Goal: Task Accomplishment & Management: Complete application form

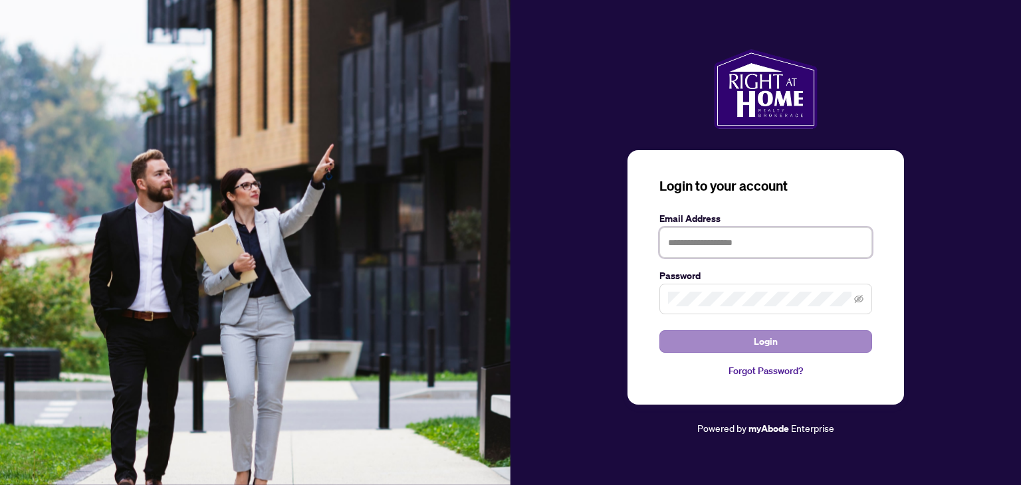
type input "**********"
click at [493, 334] on button "Login" at bounding box center [766, 341] width 213 height 23
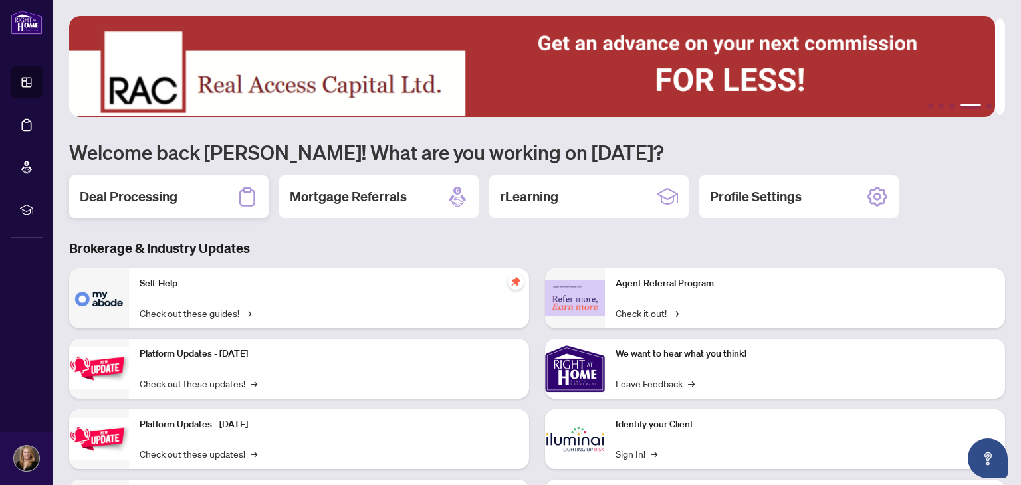
click at [144, 192] on h2 "Deal Processing" at bounding box center [129, 197] width 98 height 19
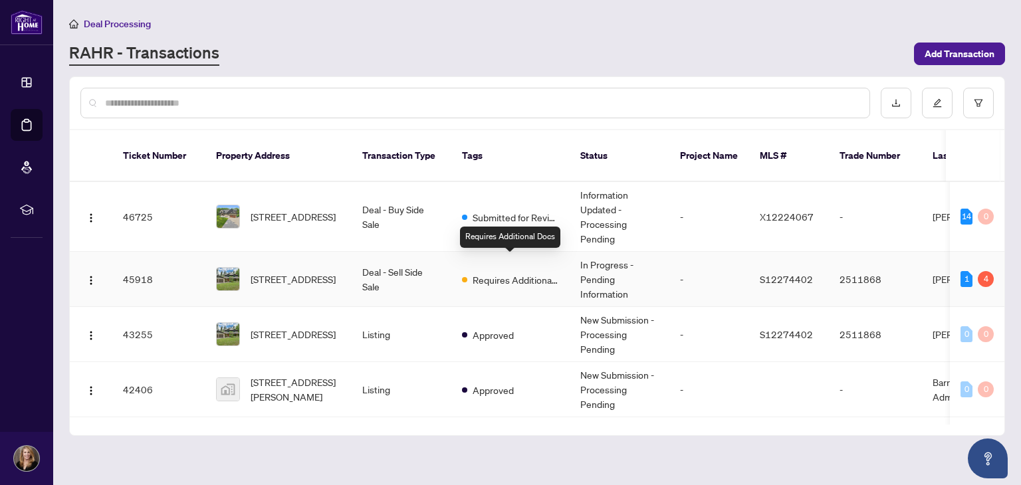
click at [493, 273] on span "Requires Additional Docs" at bounding box center [516, 280] width 86 height 15
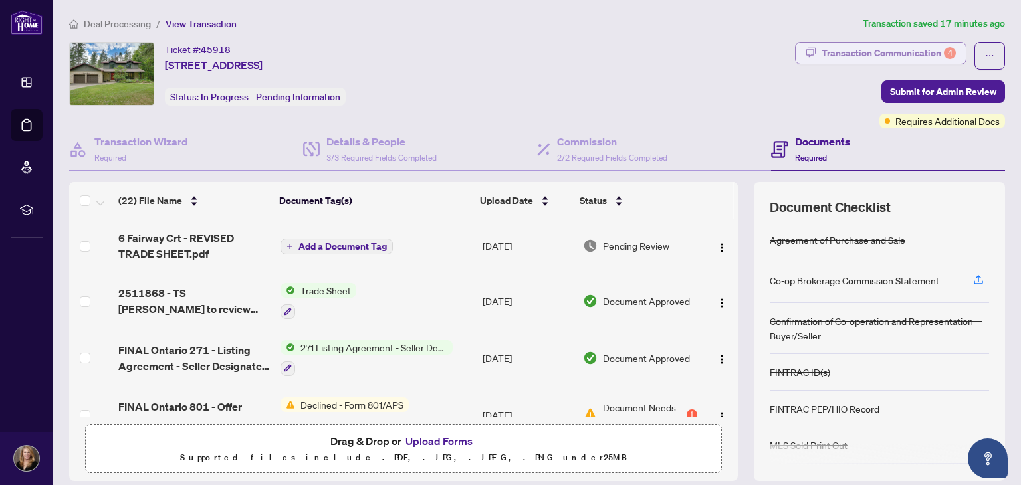
click at [493, 49] on div "Transaction Communication 4" at bounding box center [889, 53] width 134 height 21
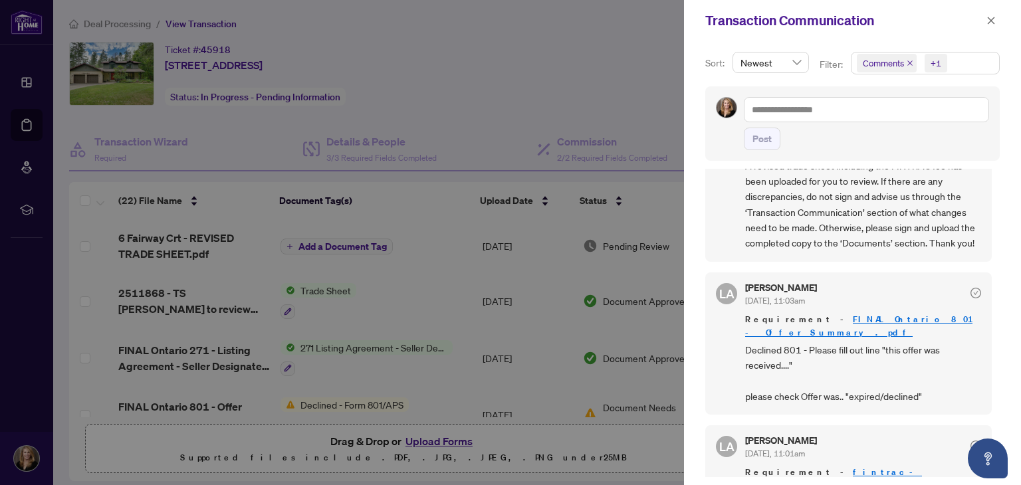
scroll to position [266, 0]
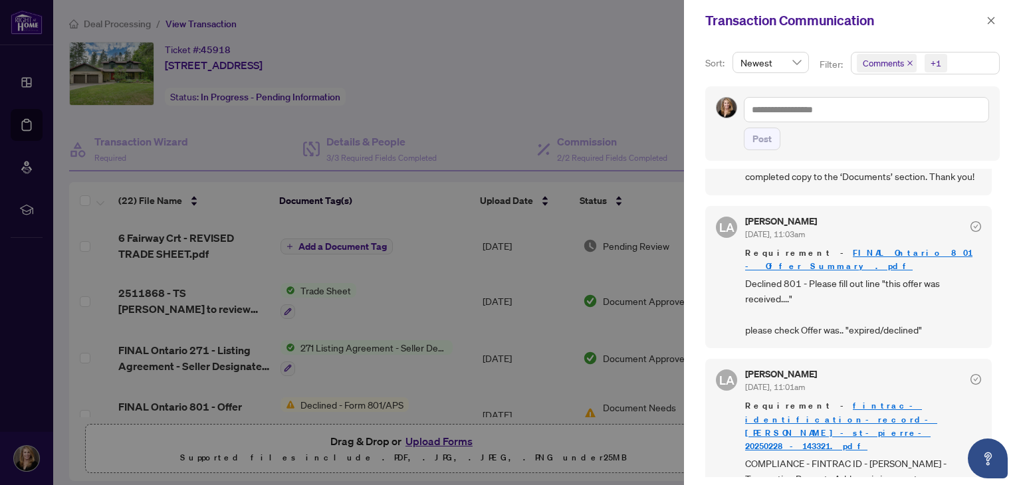
click at [493, 436] on div at bounding box center [510, 242] width 1021 height 485
click at [493, 19] on icon "close" at bounding box center [991, 20] width 7 height 7
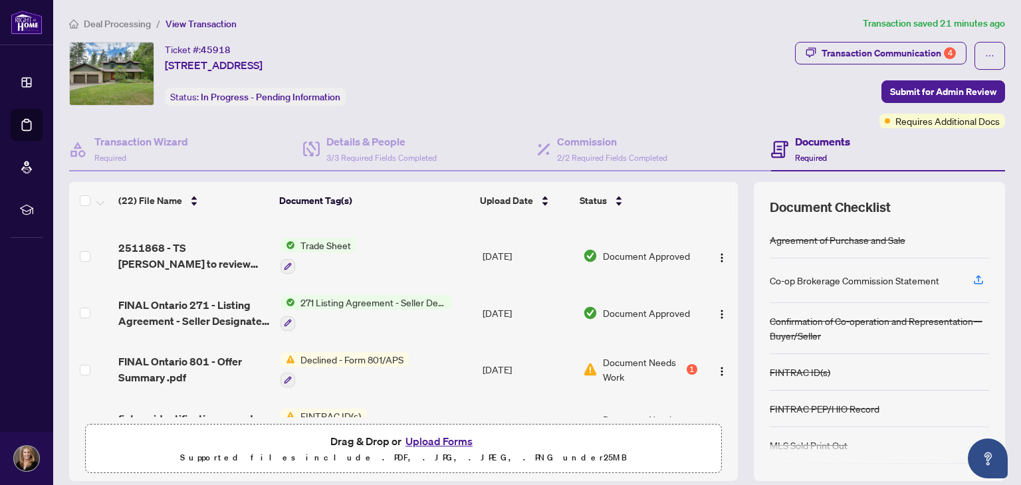
scroll to position [66, 0]
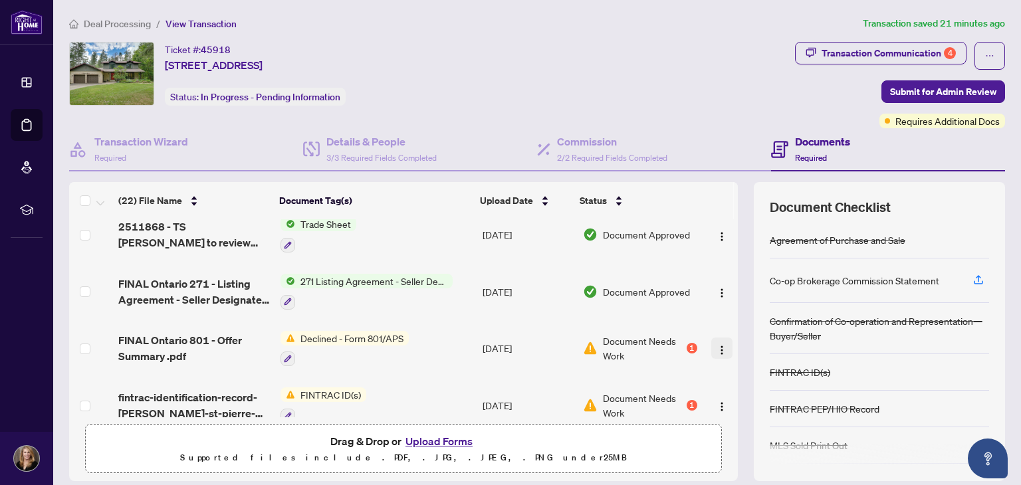
click at [493, 345] on img "button" at bounding box center [722, 350] width 11 height 11
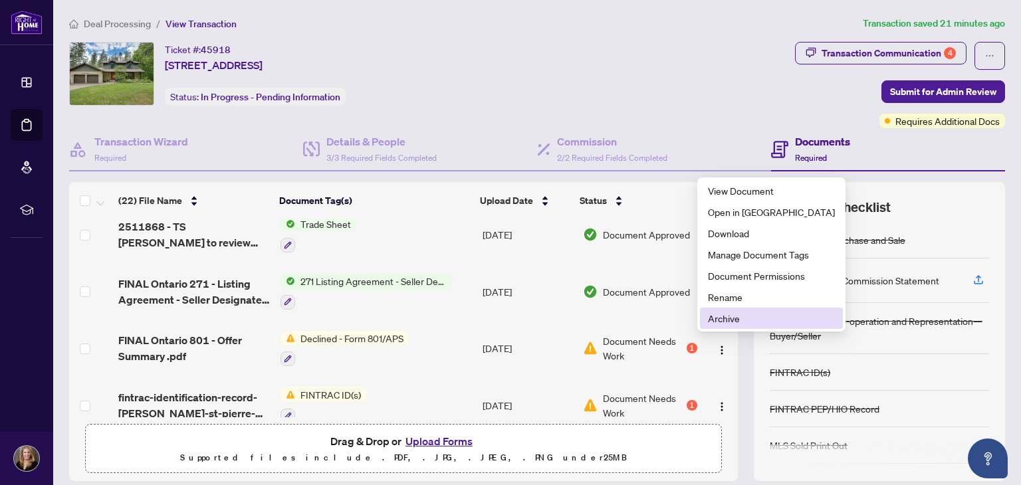
click at [493, 322] on span "Archive" at bounding box center [771, 318] width 127 height 15
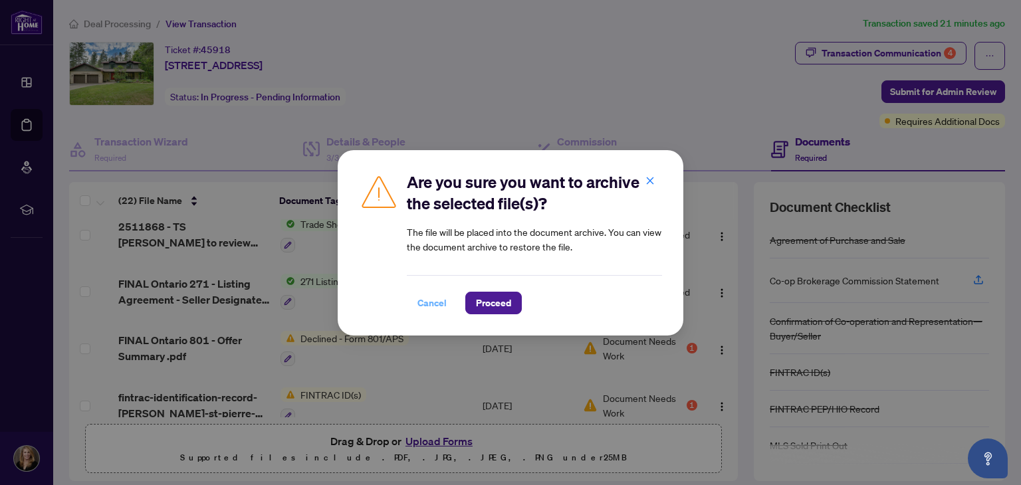
click at [427, 302] on span "Cancel" at bounding box center [432, 303] width 29 height 21
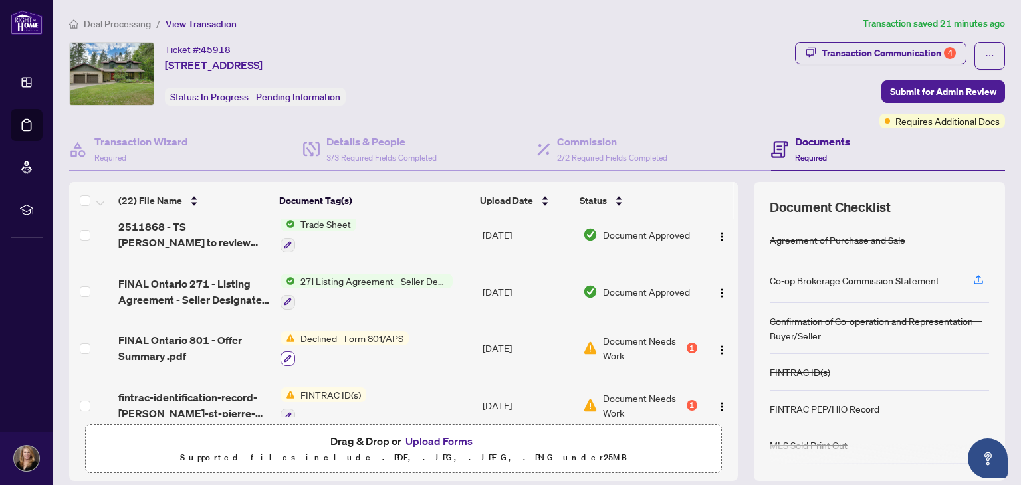
click at [284, 355] on icon "button" at bounding box center [288, 359] width 8 height 8
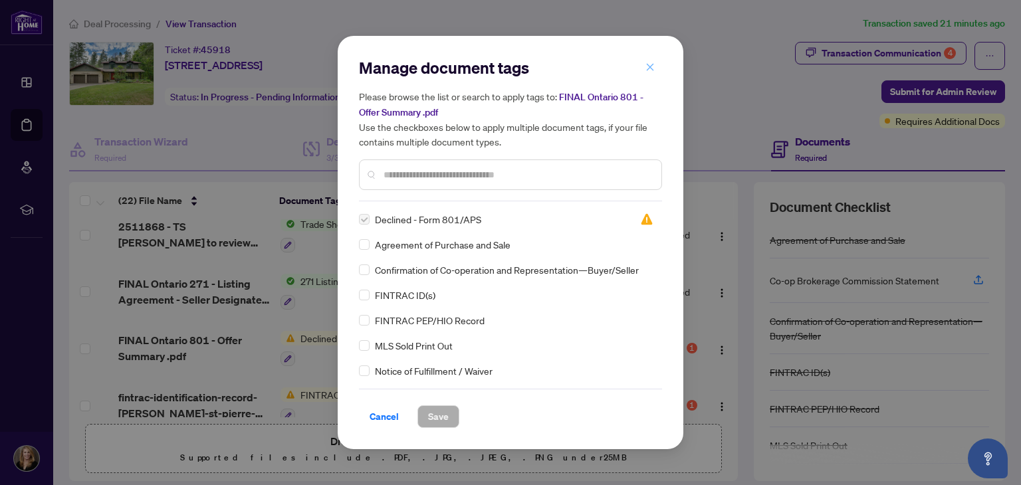
click at [493, 63] on icon "close" at bounding box center [650, 67] width 9 height 9
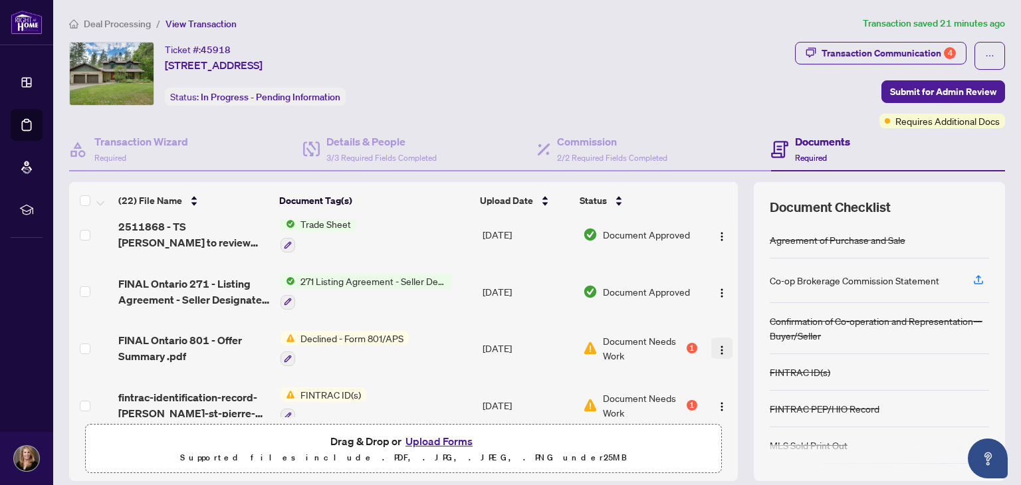
click at [493, 345] on img "button" at bounding box center [722, 350] width 11 height 11
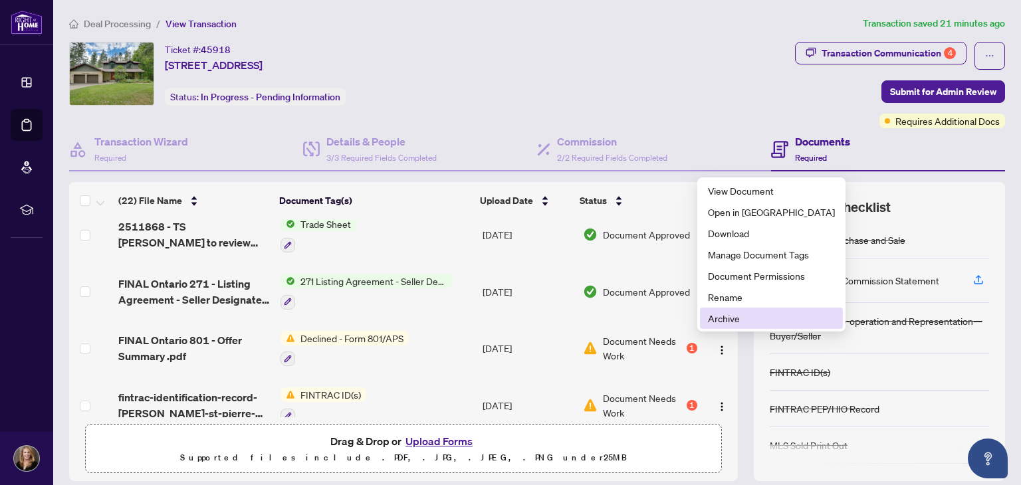
click at [493, 317] on span "Archive" at bounding box center [771, 318] width 127 height 15
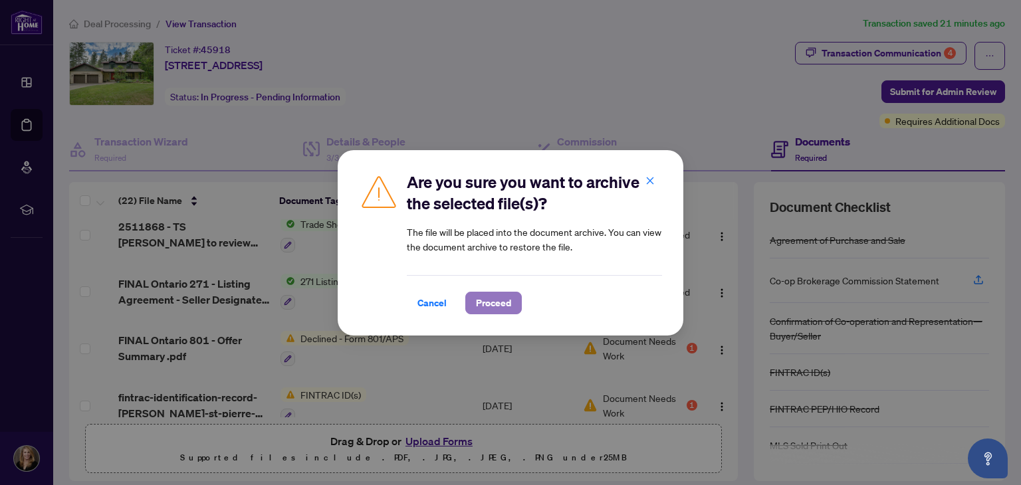
click at [489, 297] on span "Proceed" at bounding box center [493, 303] width 35 height 21
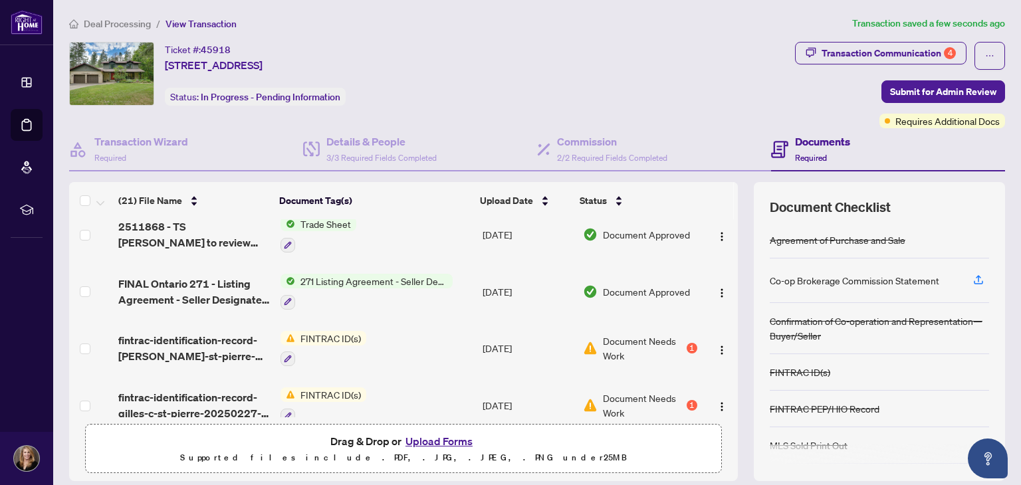
click at [418, 436] on button "Upload Forms" at bounding box center [439, 441] width 75 height 17
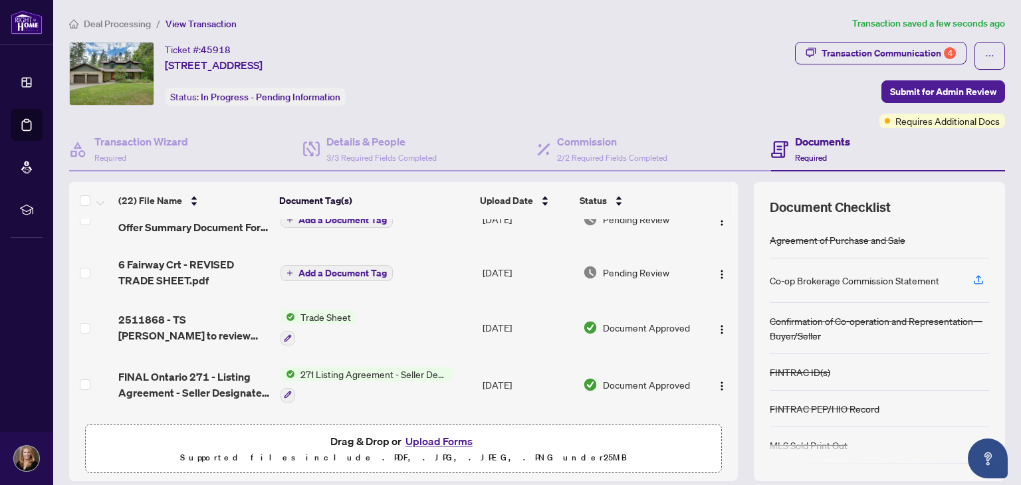
scroll to position [0, 0]
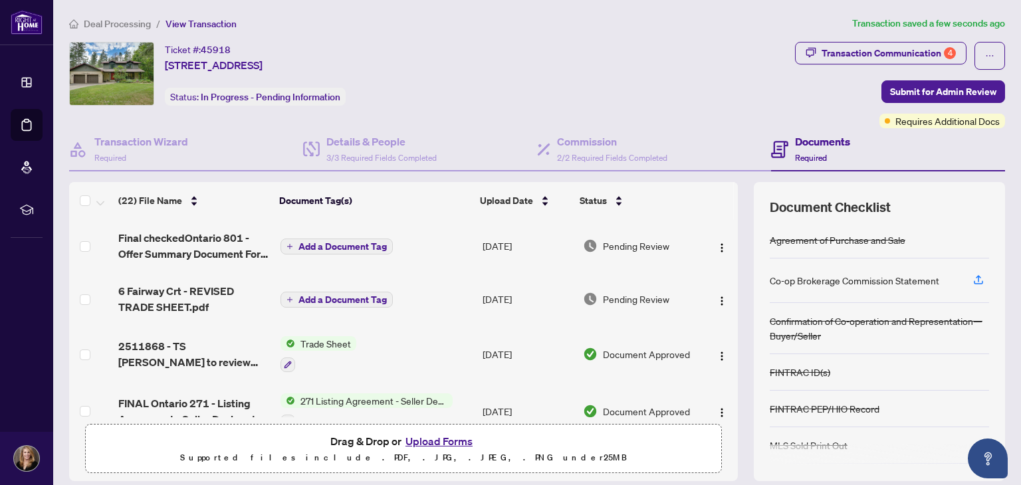
click at [288, 243] on icon "plus" at bounding box center [290, 246] width 7 height 7
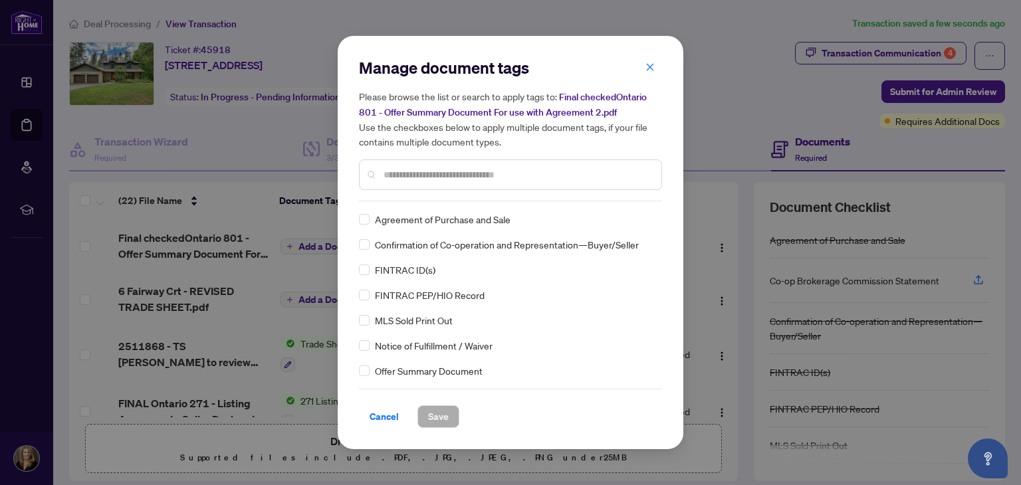
click at [400, 176] on input "text" at bounding box center [517, 175] width 267 height 15
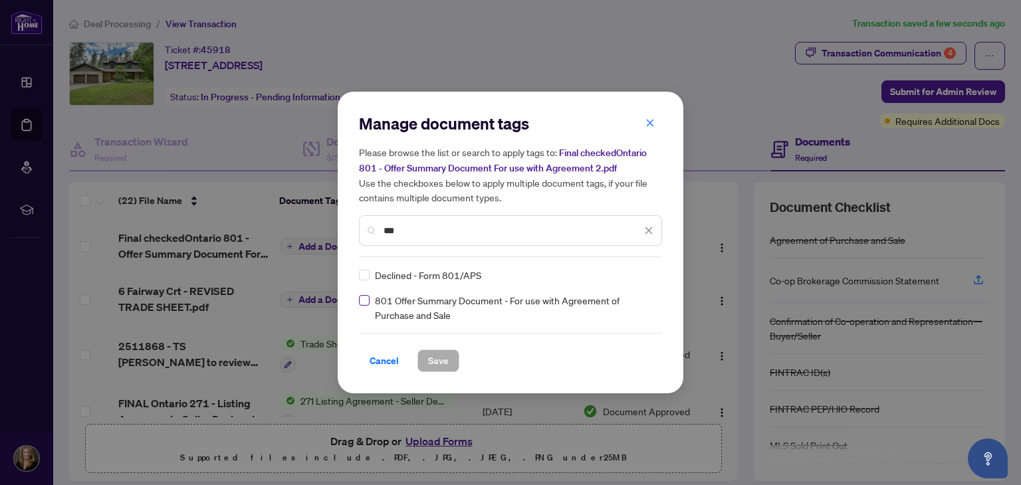
type input "***"
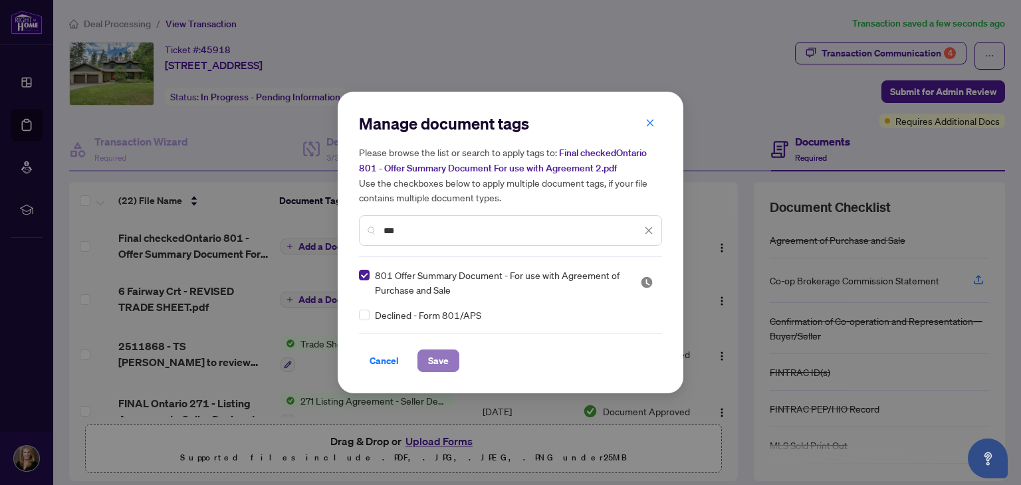
click at [434, 357] on span "Save" at bounding box center [438, 360] width 21 height 21
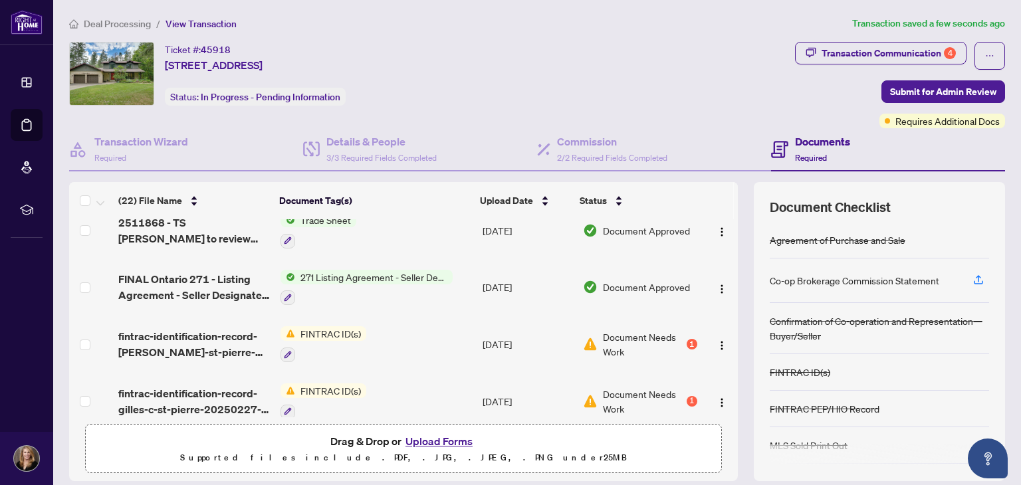
scroll to position [133, 0]
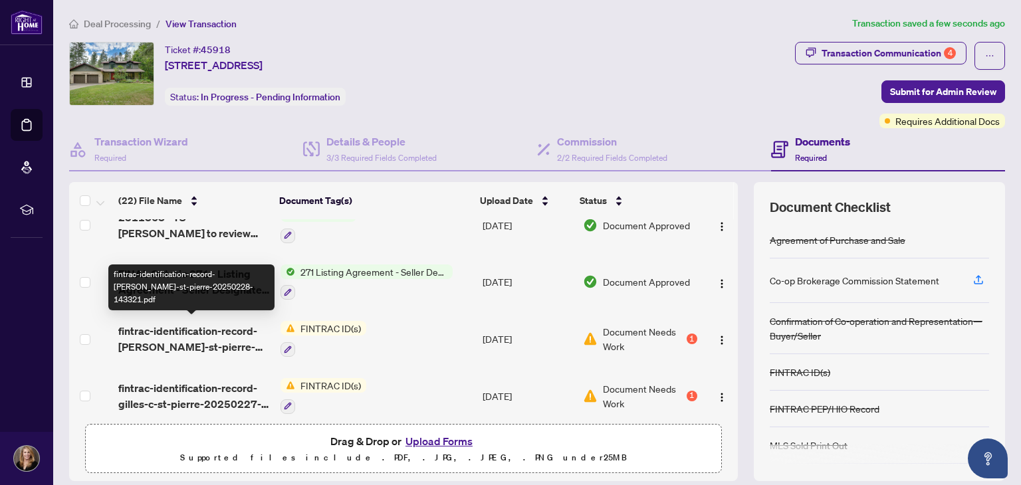
click at [199, 323] on span "fintrac-identification-record-[PERSON_NAME]-st-pierre-20250228-143321.pdf" at bounding box center [193, 339] width 151 height 32
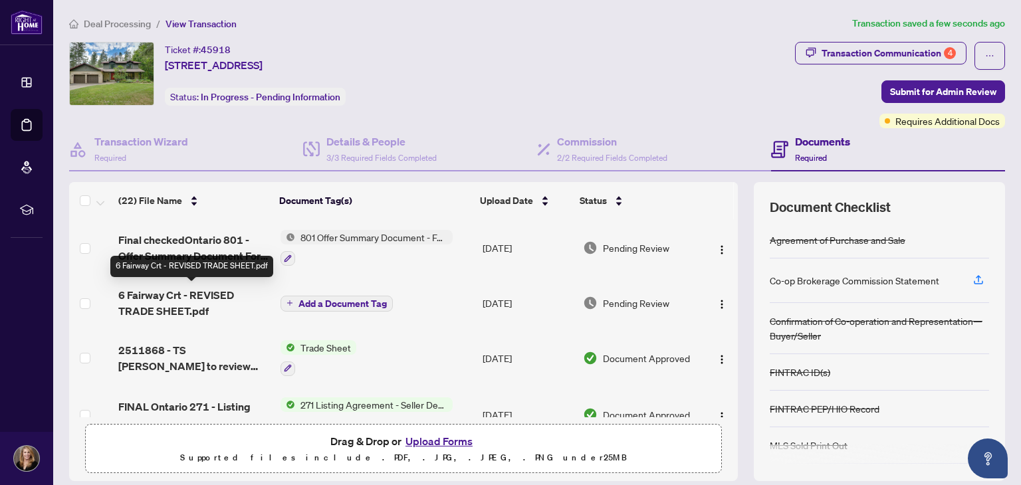
click at [218, 292] on span "6 Fairway Crt - REVISED TRADE SHEET.pdf" at bounding box center [193, 303] width 151 height 32
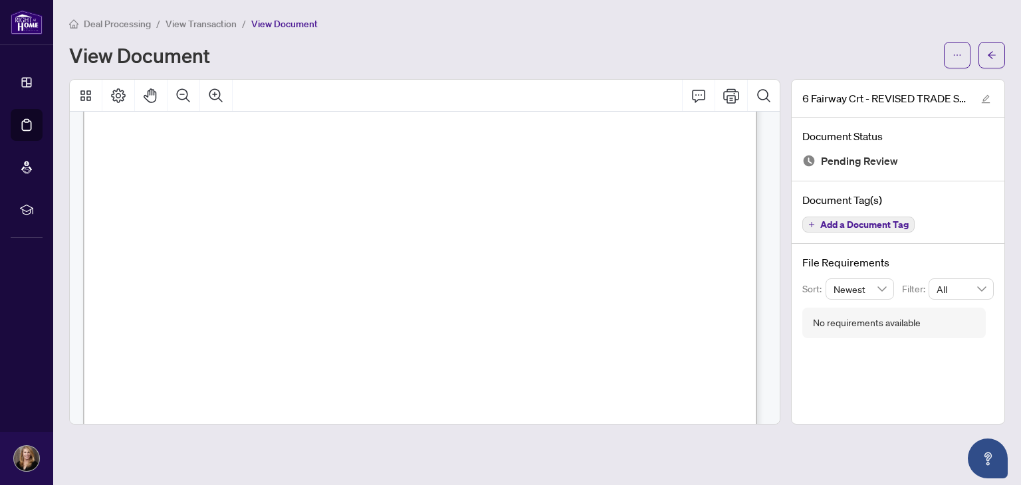
scroll to position [332, 0]
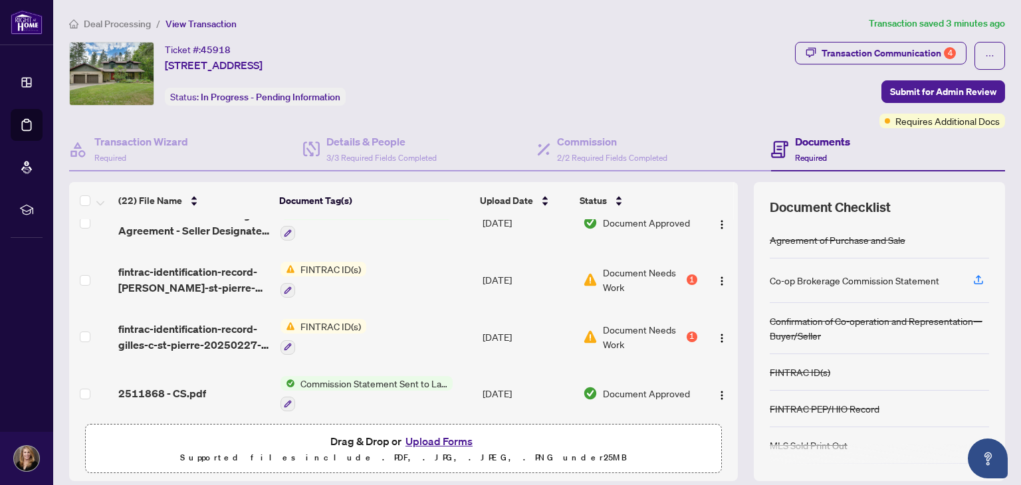
scroll to position [199, 0]
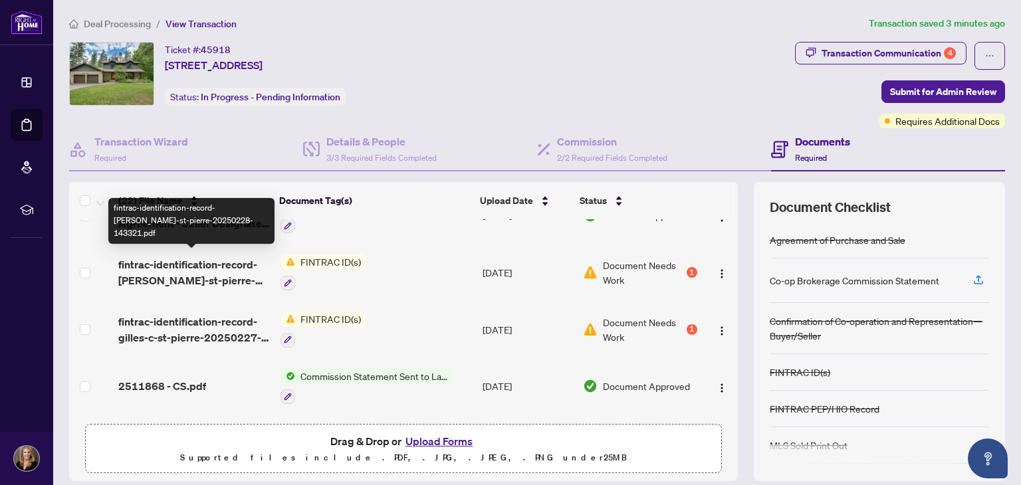
click at [215, 259] on span "fintrac-identification-record-[PERSON_NAME]-st-pierre-20250228-143321.pdf" at bounding box center [193, 273] width 151 height 32
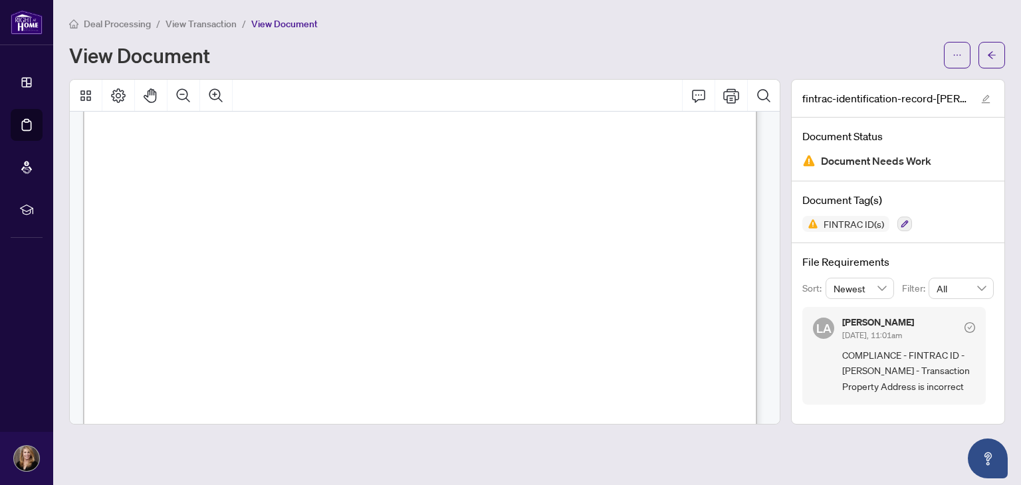
scroll to position [133, 0]
drag, startPoint x: 343, startPoint y: 307, endPoint x: 505, endPoint y: 307, distance: 161.6
drag, startPoint x: 596, startPoint y: 320, endPoint x: 344, endPoint y: 308, distance: 251.6
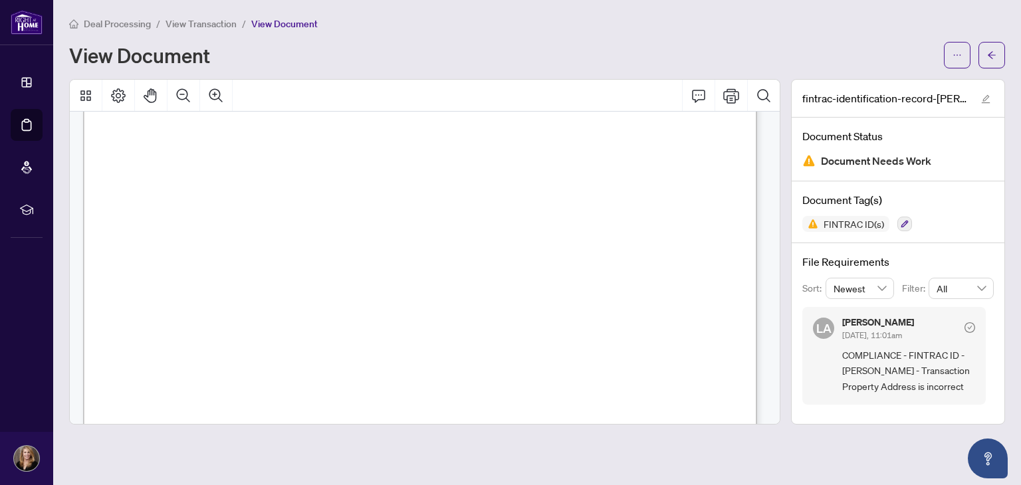
click at [493, 336] on span "A.1 Federal/Provincial/Territorial Government-Issued Photo ID" at bounding box center [312, 338] width 393 height 13
drag, startPoint x: 291, startPoint y: 349, endPoint x: 116, endPoint y: 320, distance: 177.2
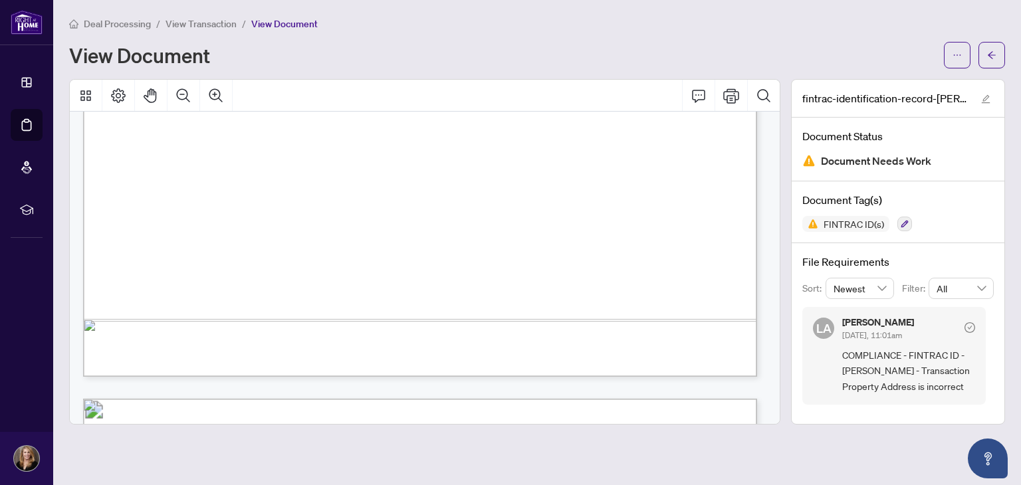
scroll to position [3192, 0]
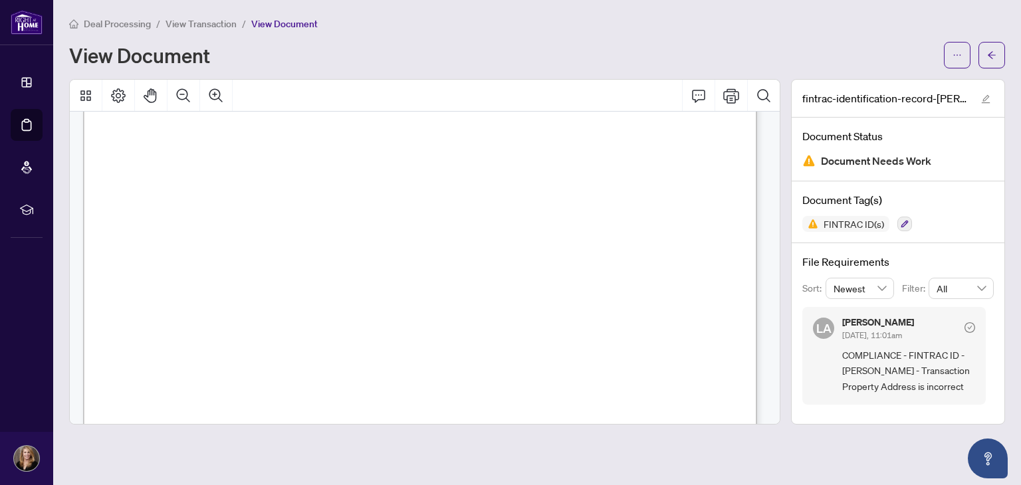
click at [384, 369] on div "Individual Identification Information Record This document has been prepared by…" at bounding box center [641, 338] width 1116 height 1445
drag, startPoint x: 116, startPoint y: 186, endPoint x: 195, endPoint y: 186, distance: 78.5
click at [129, 202] on span "relationship with this individual prior to this transaction. This is a new clie…" at bounding box center [361, 197] width 485 height 11
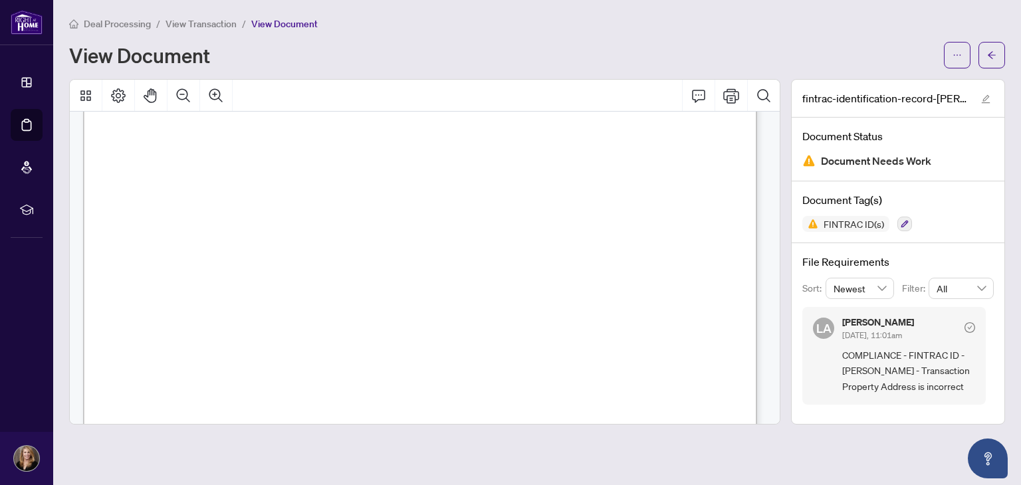
drag, startPoint x: 605, startPoint y: 197, endPoint x: 117, endPoint y: 190, distance: 488.1
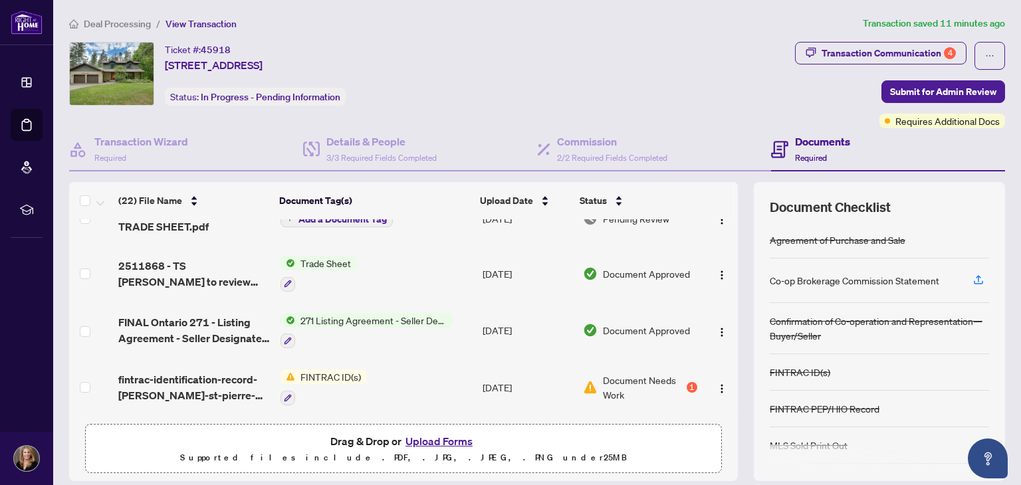
scroll to position [133, 0]
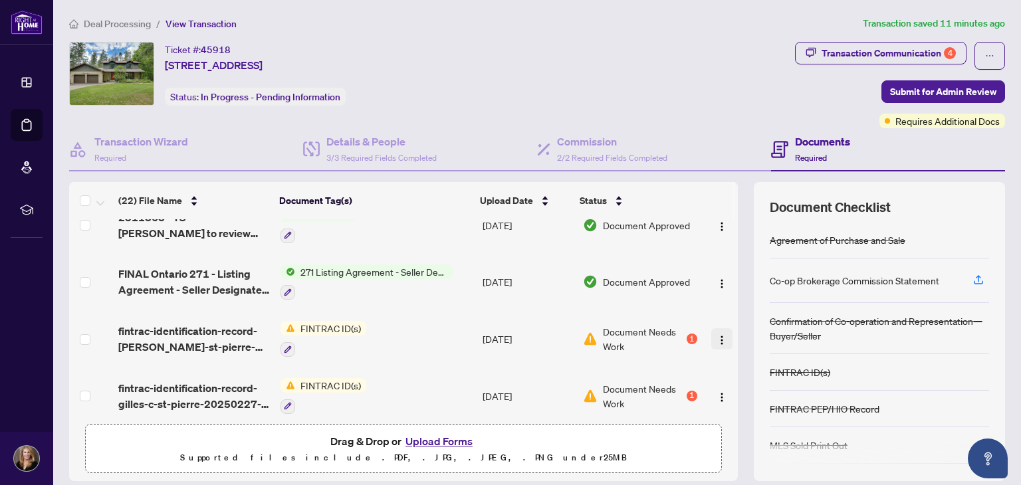
click at [493, 335] on img "button" at bounding box center [722, 340] width 11 height 11
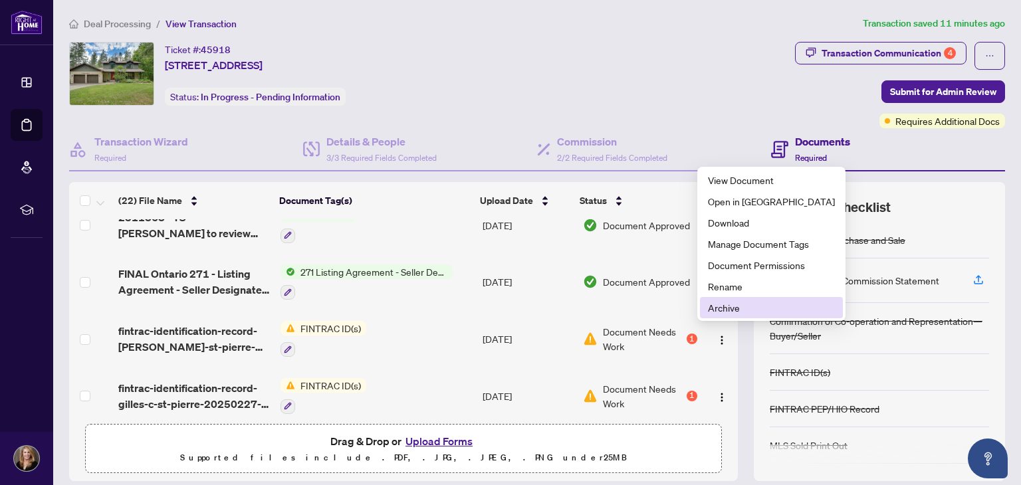
click at [493, 304] on span "Archive" at bounding box center [771, 308] width 127 height 15
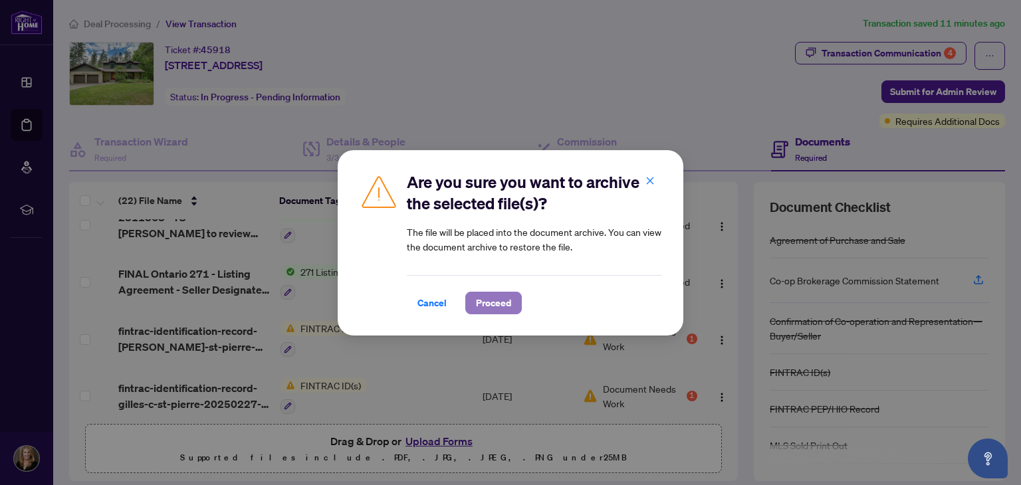
click at [481, 301] on span "Proceed" at bounding box center [493, 303] width 35 height 21
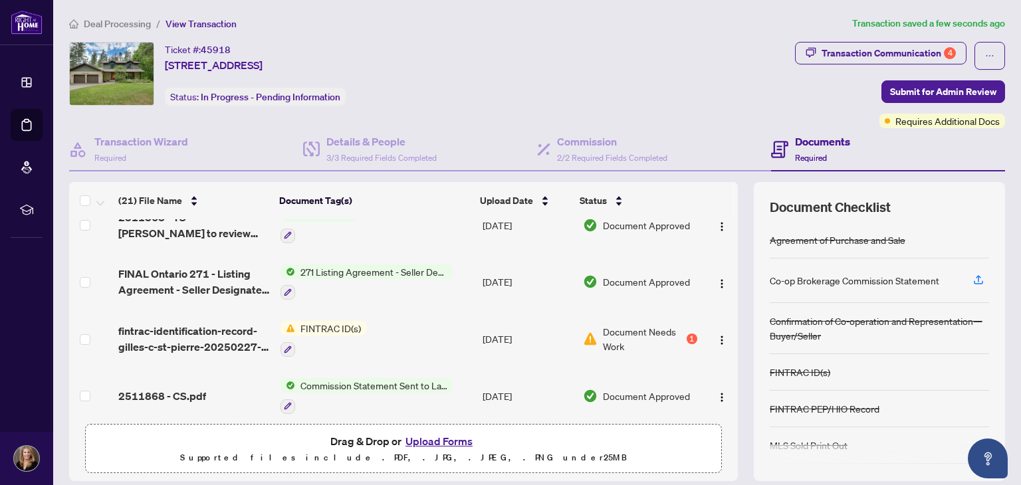
click at [432, 436] on button "Upload Forms" at bounding box center [439, 441] width 75 height 17
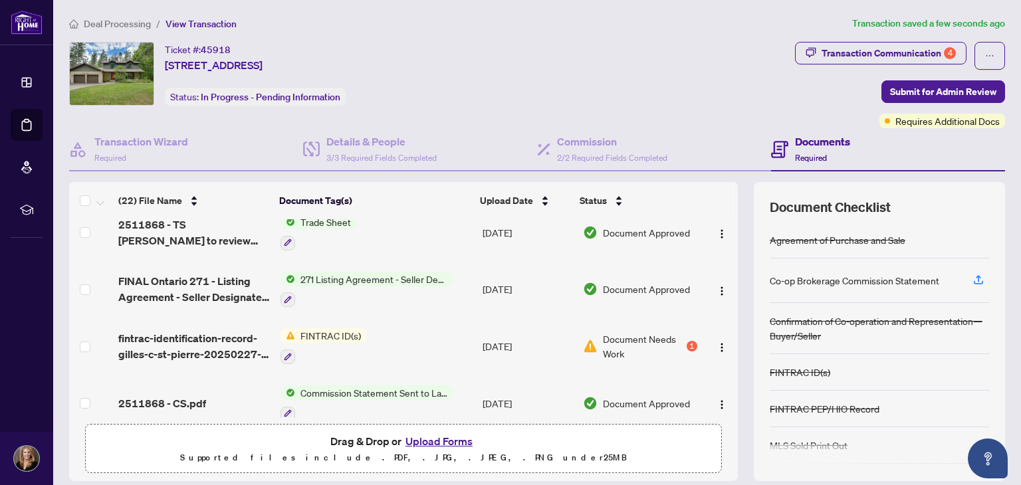
scroll to position [199, 0]
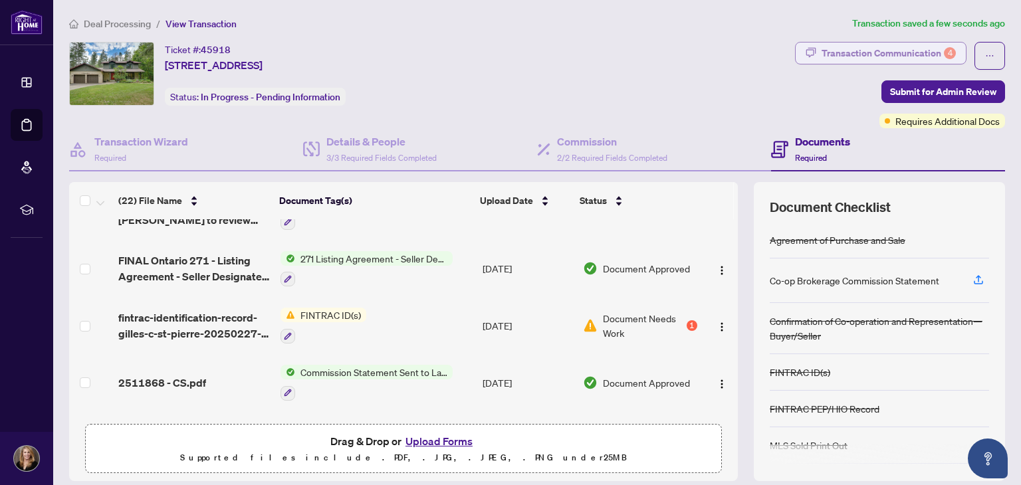
click at [493, 59] on div "Transaction Communication 4" at bounding box center [889, 53] width 134 height 21
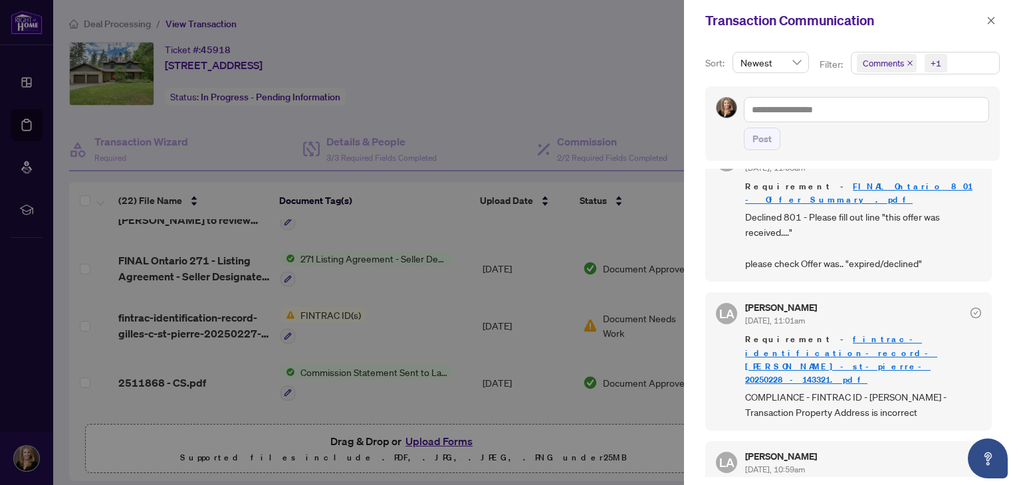
scroll to position [0, 0]
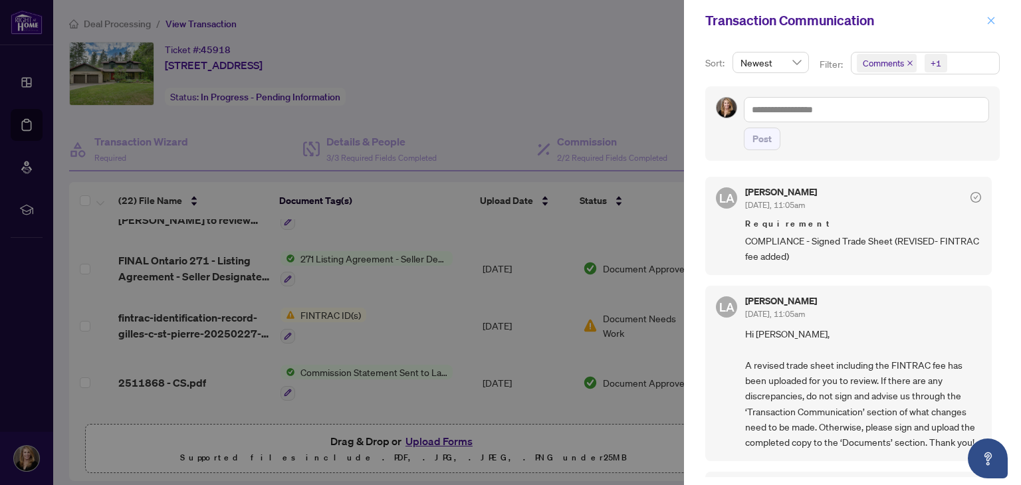
click at [493, 17] on icon "close" at bounding box center [991, 20] width 9 height 9
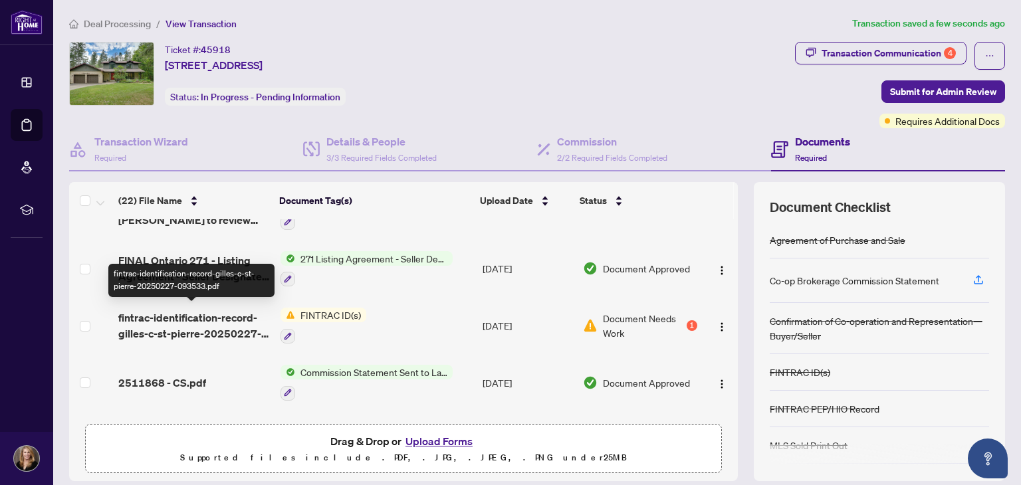
click at [188, 322] on span "fintrac-identification-record-gilles-c-st-pierre-20250227-093533.pdf" at bounding box center [193, 326] width 151 height 32
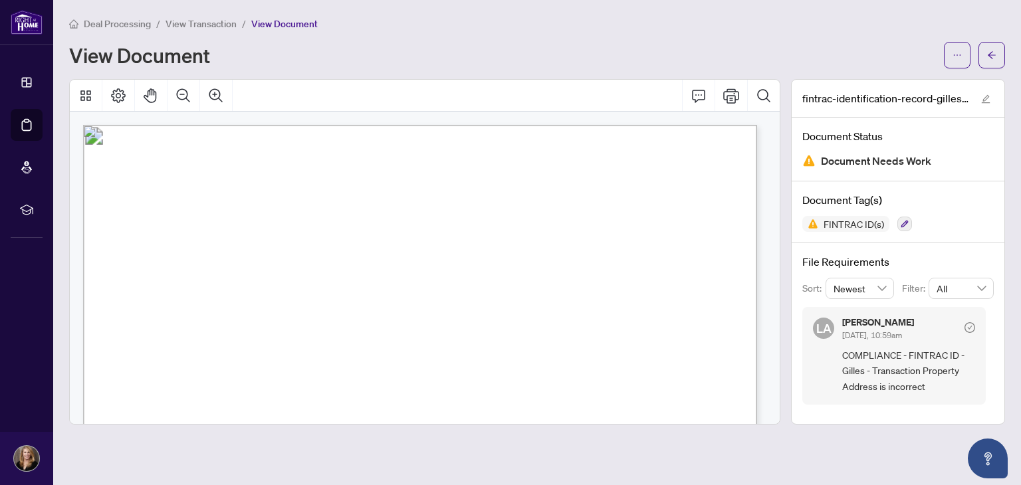
drag, startPoint x: 557, startPoint y: 387, endPoint x: 443, endPoint y: 388, distance: 113.7
click at [443, 388] on span "[PERSON_NAME]" at bounding box center [478, 389] width 73 height 11
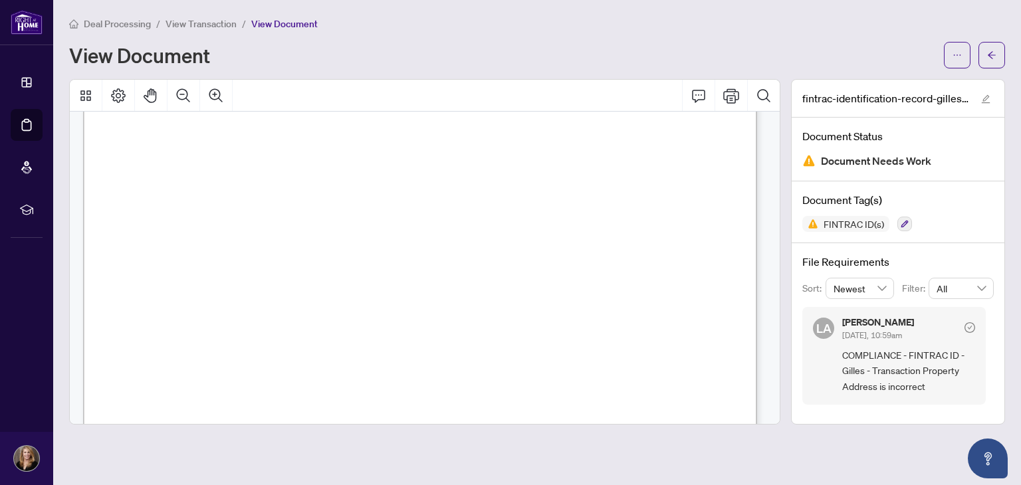
scroll to position [133, 0]
drag, startPoint x: 494, startPoint y: 296, endPoint x: 428, endPoint y: 296, distance: 66.5
click at [465, 296] on span "[DATE]" at bounding box center [447, 296] width 35 height 11
drag, startPoint x: 490, startPoint y: 295, endPoint x: 432, endPoint y: 295, distance: 57.8
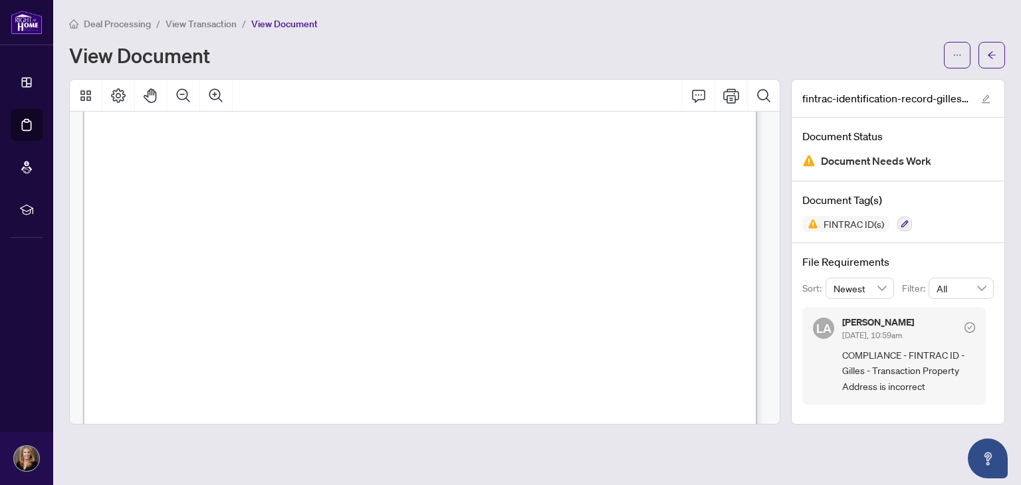
click at [432, 295] on span "[DATE]" at bounding box center [447, 296] width 35 height 11
drag, startPoint x: 366, startPoint y: 328, endPoint x: 344, endPoint y: 309, distance: 28.3
drag, startPoint x: 547, startPoint y: 387, endPoint x: 534, endPoint y: 390, distance: 13.1
click at [493, 386] on span "S83212872771016" at bounding box center [494, 389] width 85 height 11
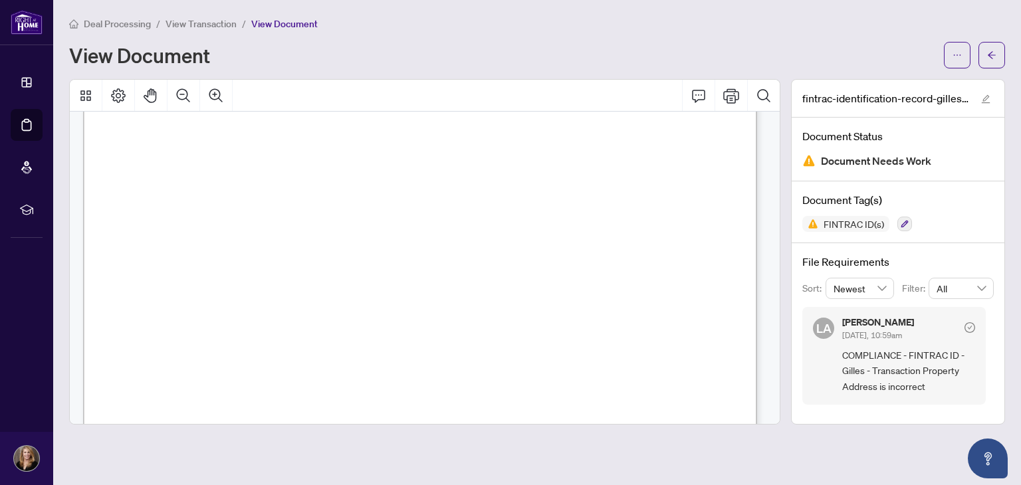
drag, startPoint x: 459, startPoint y: 395, endPoint x: 449, endPoint y: 390, distance: 11.0
click at [449, 389] on span "(must view the original and have a photo)" at bounding box center [460, 387] width 124 height 7
drag, startPoint x: 449, startPoint y: 388, endPoint x: 471, endPoint y: 388, distance: 21.9
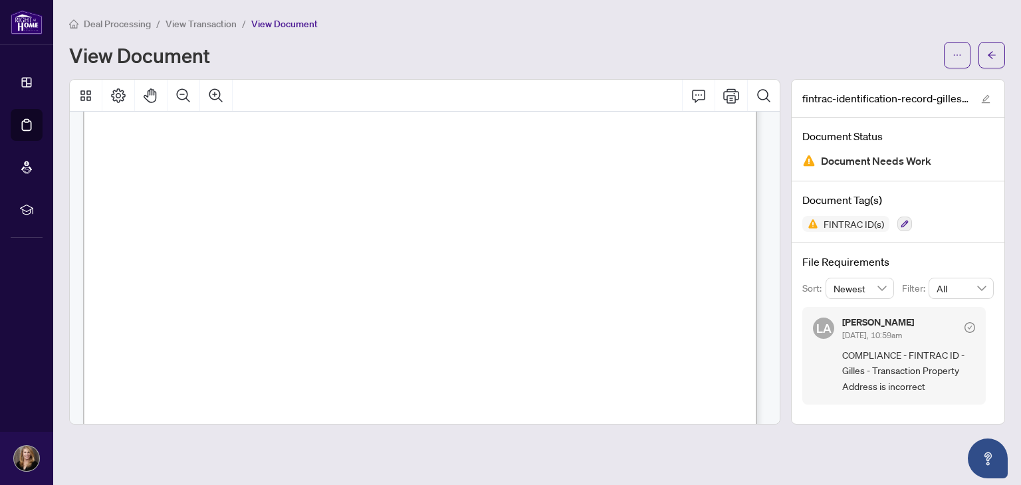
click at [493, 389] on span "S83212872771016" at bounding box center [494, 389] width 85 height 11
drag, startPoint x: 542, startPoint y: 389, endPoint x: 454, endPoint y: 389, distance: 87.8
click at [454, 389] on span "S83212872771016" at bounding box center [494, 389] width 85 height 11
click at [315, 436] on main "Deal Processing / View Transaction / View Document View Document fintrac-identi…" at bounding box center [537, 242] width 968 height 485
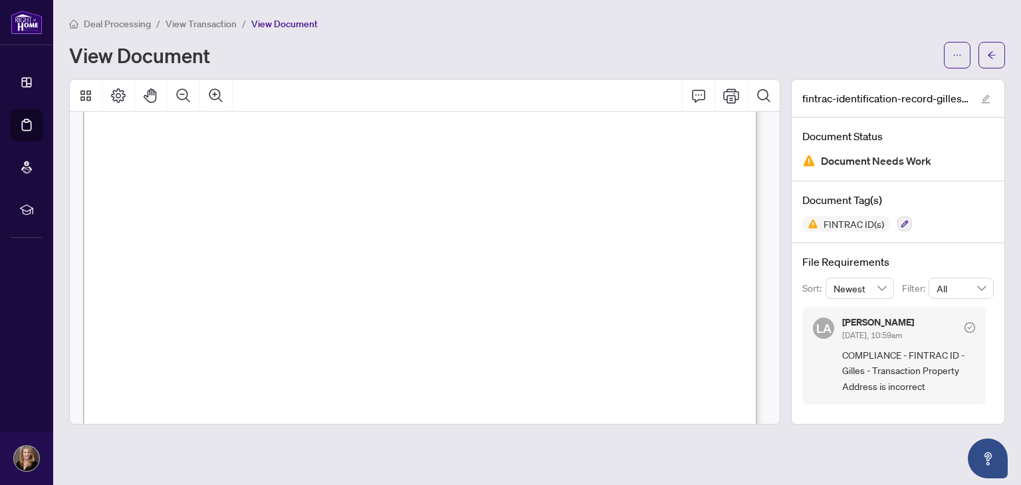
drag, startPoint x: 313, startPoint y: 416, endPoint x: 263, endPoint y: 413, distance: 50.6
drag, startPoint x: 283, startPoint y: 400, endPoint x: 305, endPoint y: 392, distance: 24.2
click at [234, 403] on span "A.2 Credit File Method" at bounding box center [175, 409] width 118 height 13
click at [289, 378] on span "[DATE]" at bounding box center [271, 380] width 35 height 11
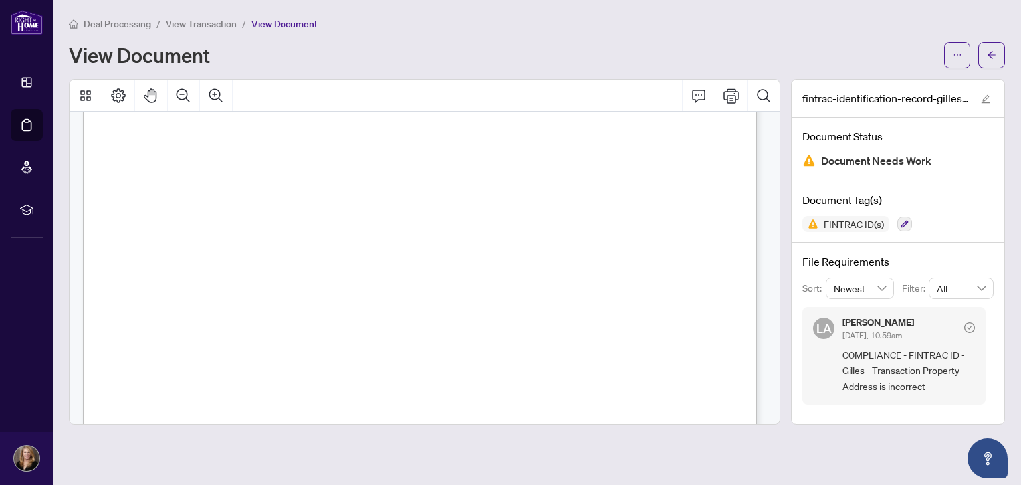
drag, startPoint x: 312, startPoint y: 380, endPoint x: 256, endPoint y: 378, distance: 55.9
click at [256, 378] on span "[DATE]" at bounding box center [271, 380] width 35 height 11
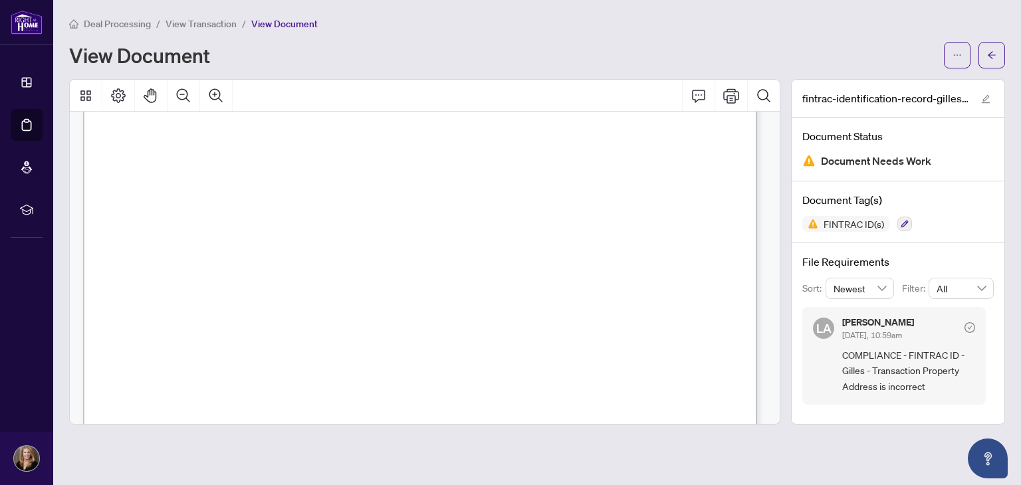
click at [493, 295] on span "relationship with this individual prior to this transaction. This is a new clie…" at bounding box center [361, 295] width 485 height 11
drag, startPoint x: 511, startPoint y: 299, endPoint x: 173, endPoint y: 294, distance: 337.8
click at [173, 294] on span "relationship with this individual prior to this transaction. This is a new clie…" at bounding box center [361, 295] width 485 height 11
click at [493, 295] on span "relationship with this individual prior to this transaction. This is a new clie…" at bounding box center [361, 295] width 485 height 11
drag, startPoint x: 595, startPoint y: 295, endPoint x: 122, endPoint y: 284, distance: 473.6
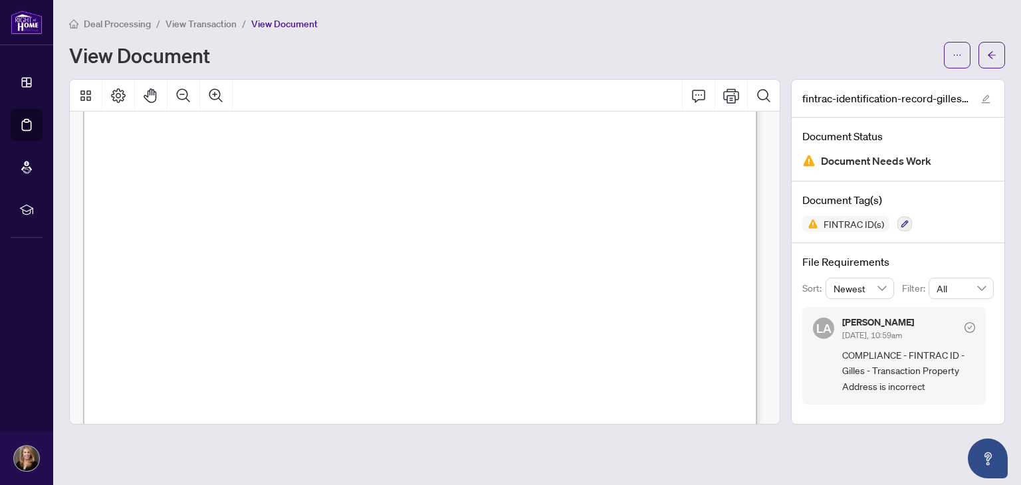
click at [122, 47] on p "Individual Identification Information Record This document has been prepared by…" at bounding box center [641, 47] width 1116 height 0
drag, startPoint x: 288, startPoint y: 303, endPoint x: 120, endPoint y: 291, distance: 168.7
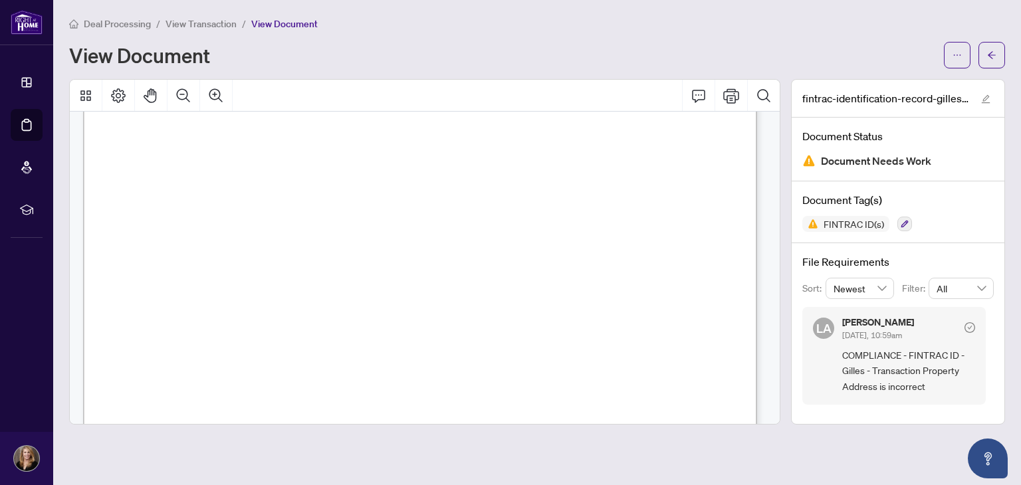
scroll to position [4025, 0]
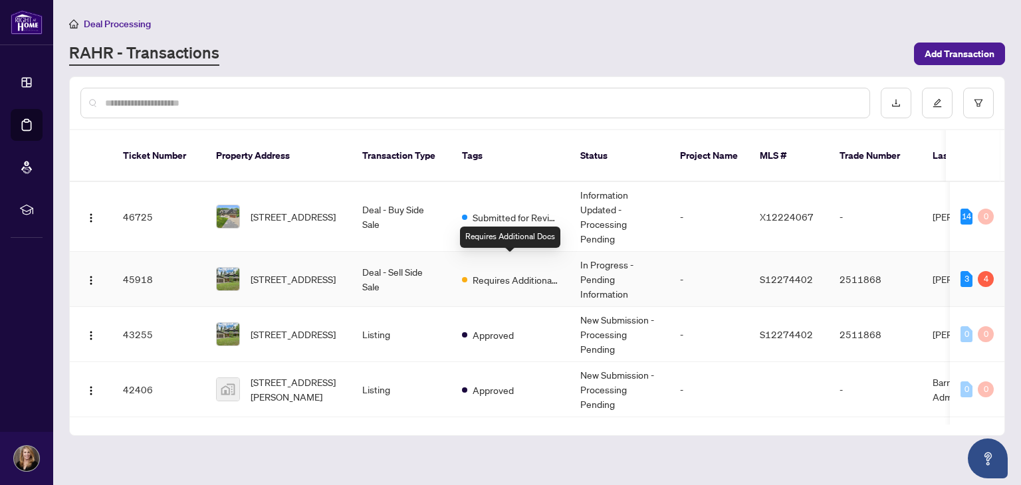
click at [466, 277] on span at bounding box center [464, 279] width 5 height 5
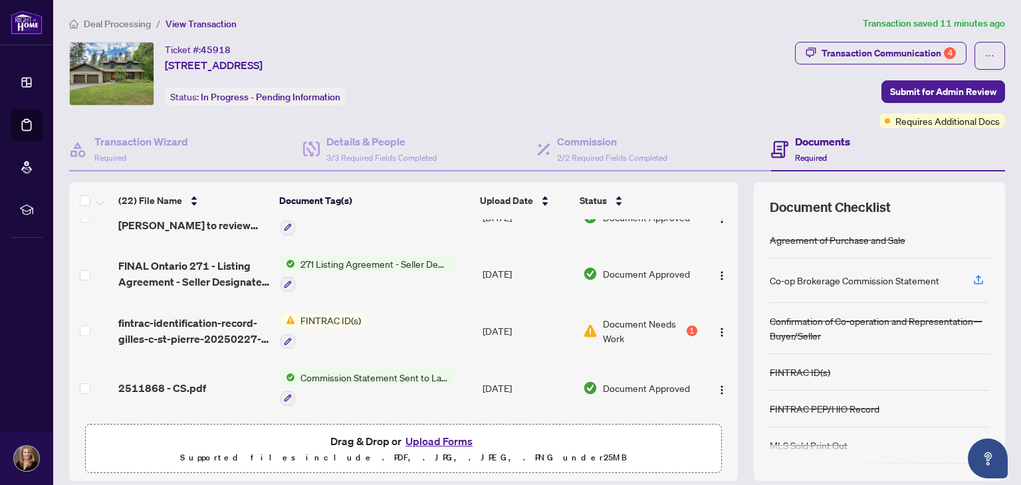
scroll to position [266, 0]
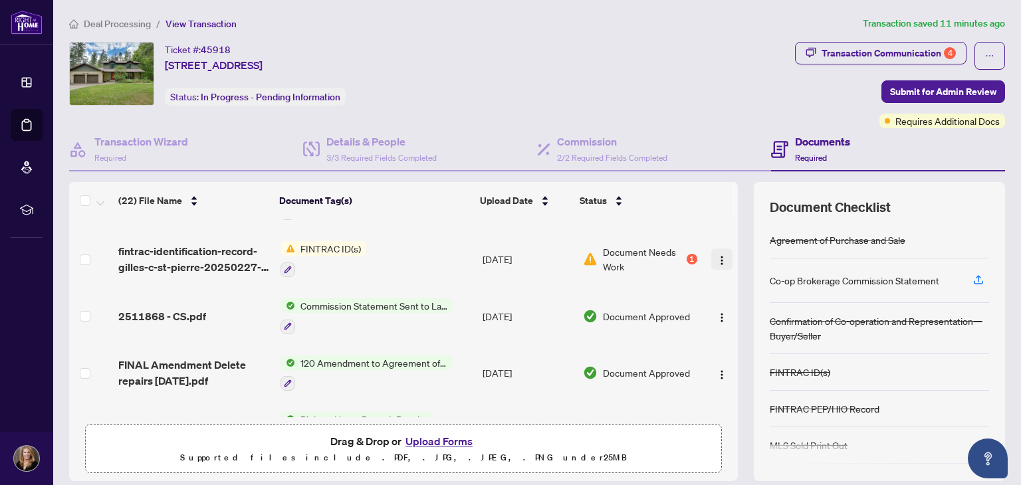
click at [493, 256] on img "button" at bounding box center [722, 260] width 11 height 11
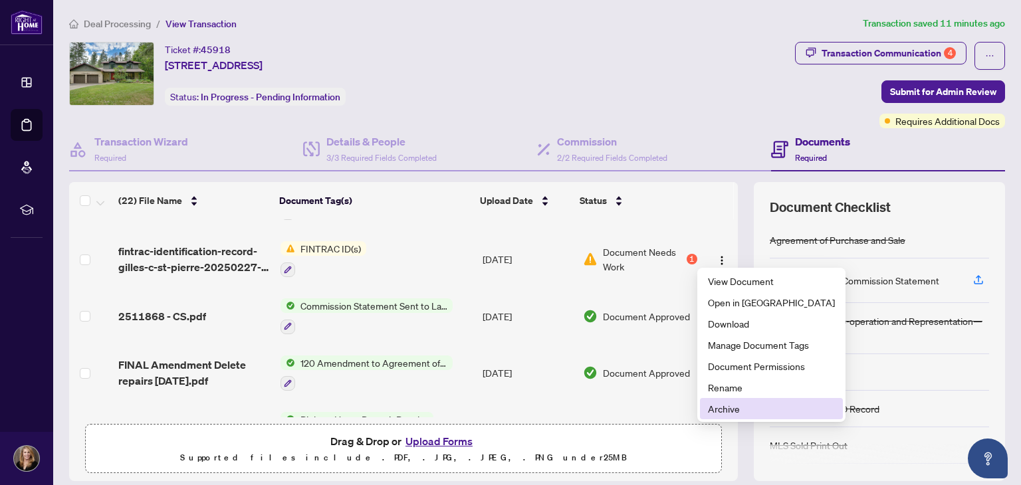
click at [493, 406] on span "Archive" at bounding box center [771, 409] width 127 height 15
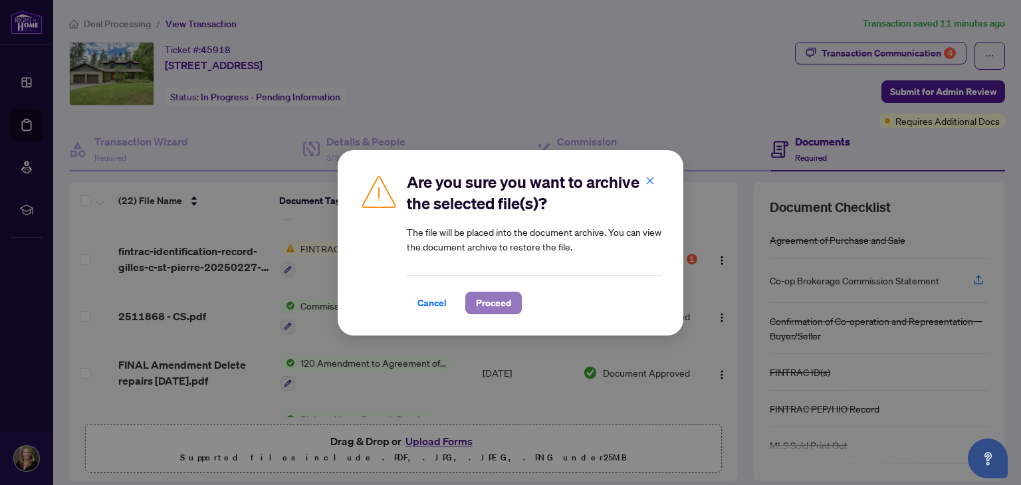
click at [484, 301] on span "Proceed" at bounding box center [493, 303] width 35 height 21
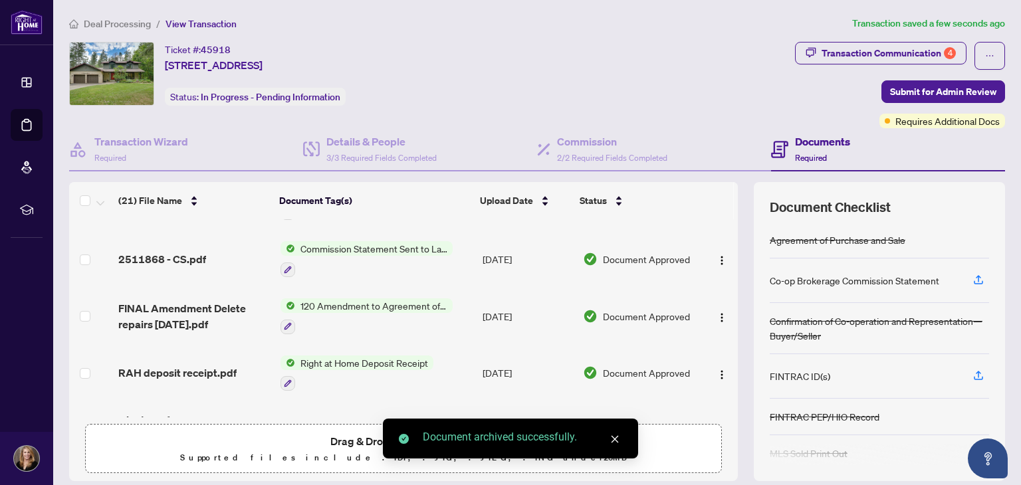
click at [493, 436] on icon "close" at bounding box center [614, 439] width 9 height 9
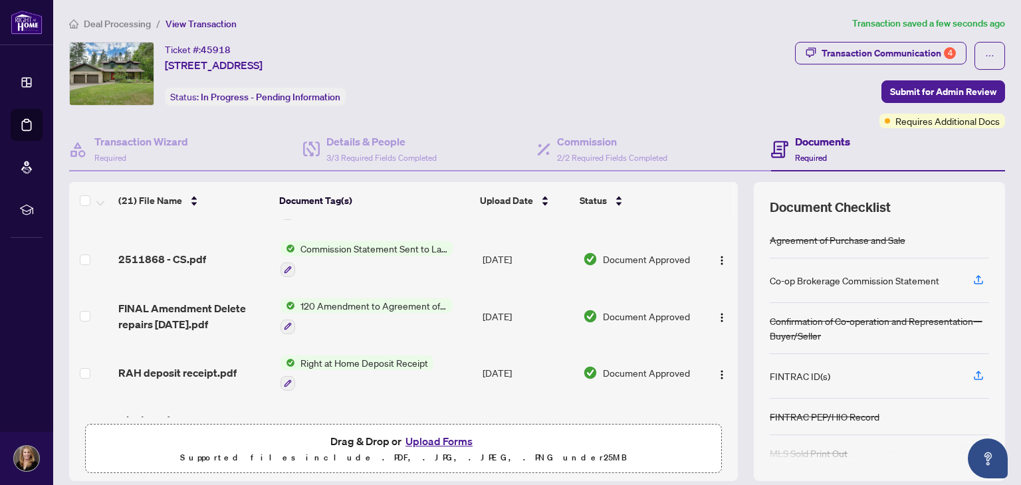
click at [433, 434] on button "Upload Forms" at bounding box center [439, 441] width 75 height 17
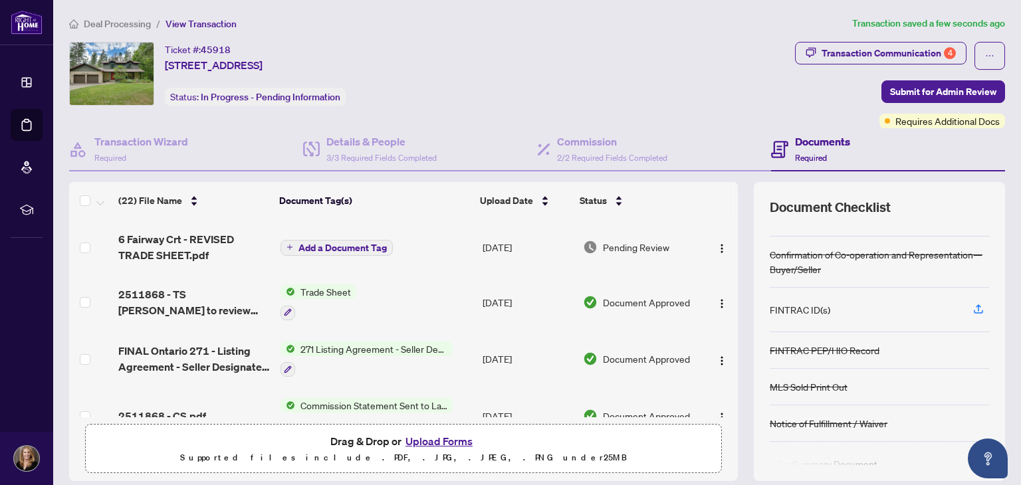
scroll to position [138, 0]
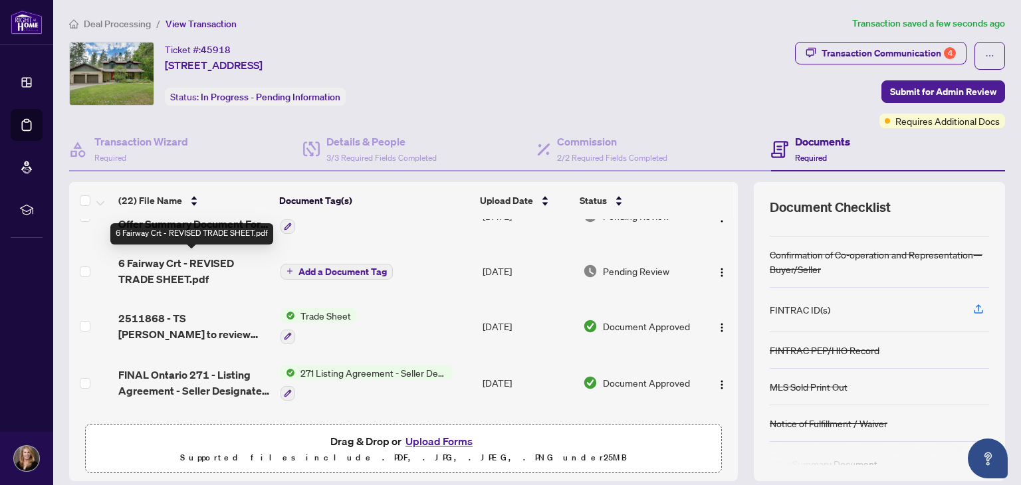
click at [226, 259] on span "6 Fairway Crt - REVISED TRADE SHEET.pdf" at bounding box center [193, 271] width 151 height 32
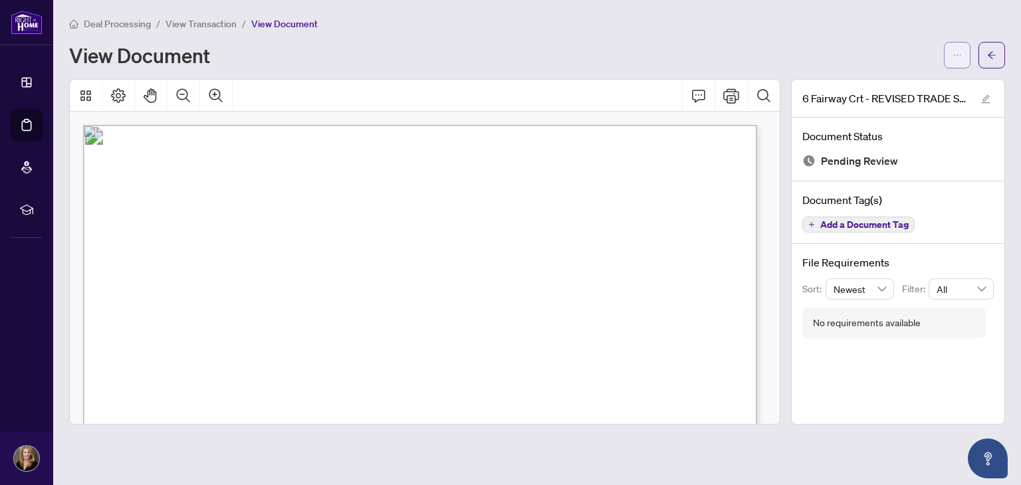
click at [493, 57] on icon "ellipsis" at bounding box center [957, 55] width 9 height 9
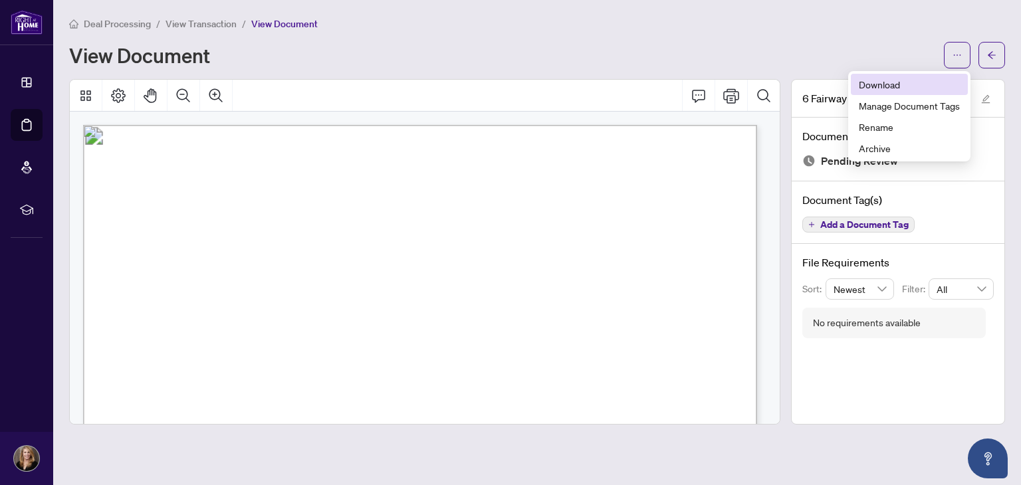
click at [493, 84] on span "Download" at bounding box center [909, 84] width 101 height 15
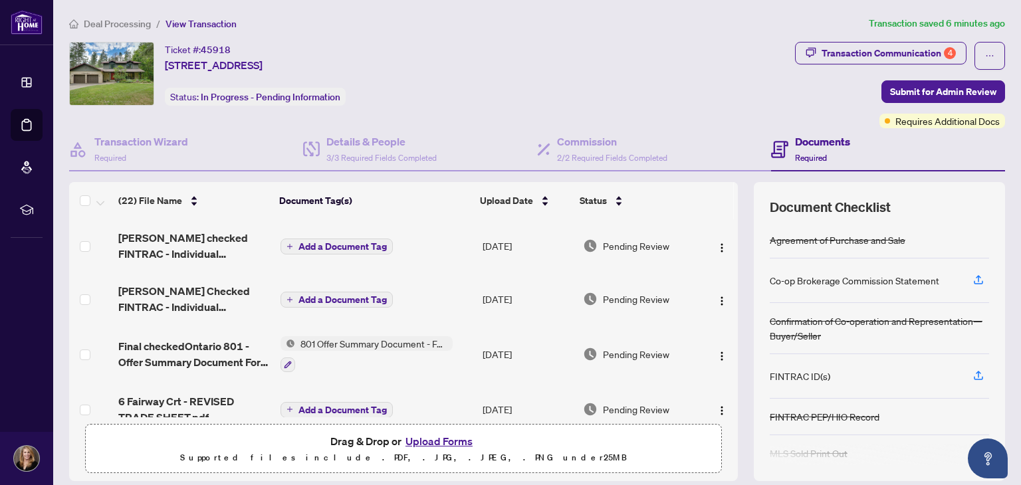
click at [287, 243] on icon "plus" at bounding box center [290, 246] width 7 height 7
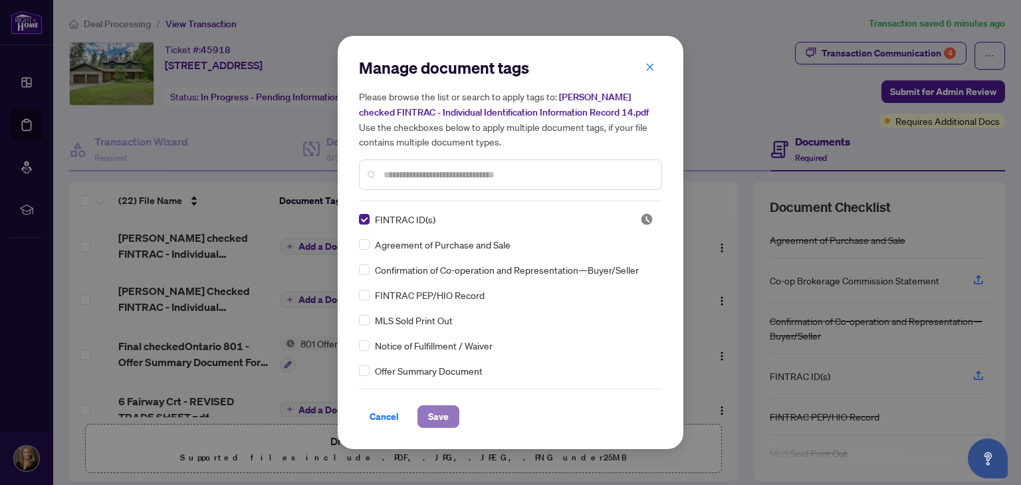
click at [433, 415] on span "Save" at bounding box center [438, 416] width 21 height 21
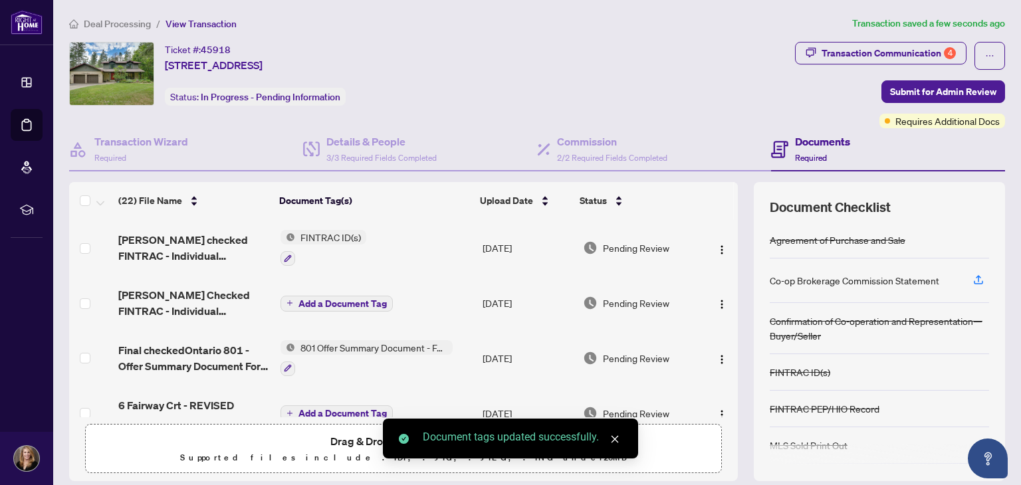
click at [291, 299] on button "Add a Document Tag" at bounding box center [337, 304] width 112 height 16
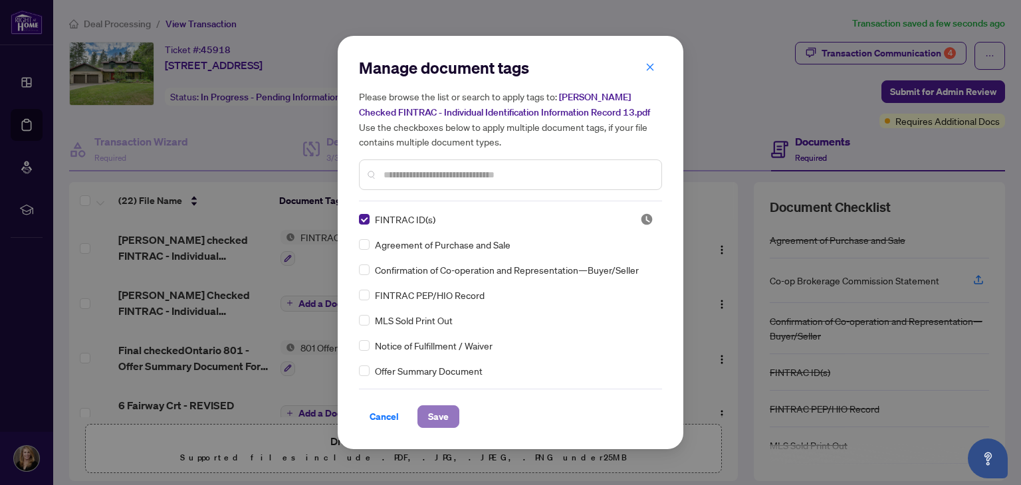
click at [434, 412] on span "Save" at bounding box center [438, 416] width 21 height 21
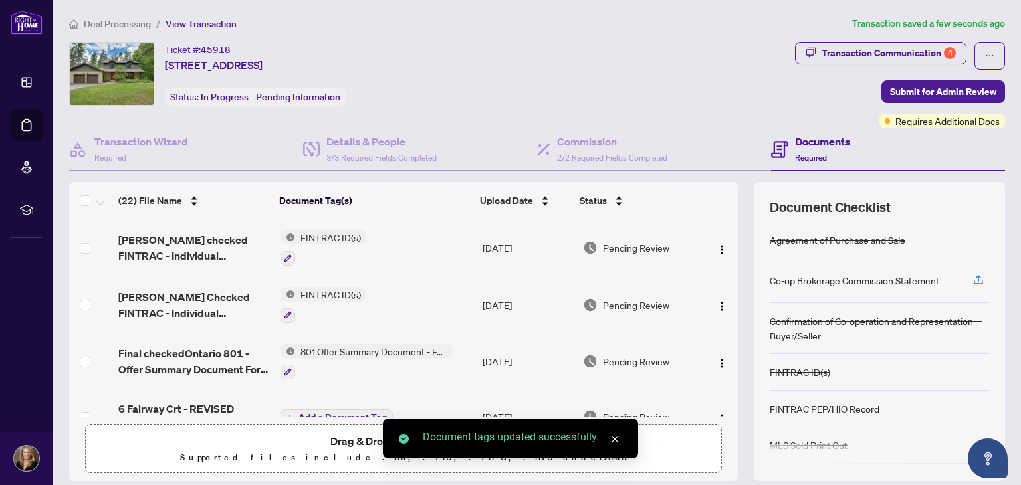
scroll to position [66, 0]
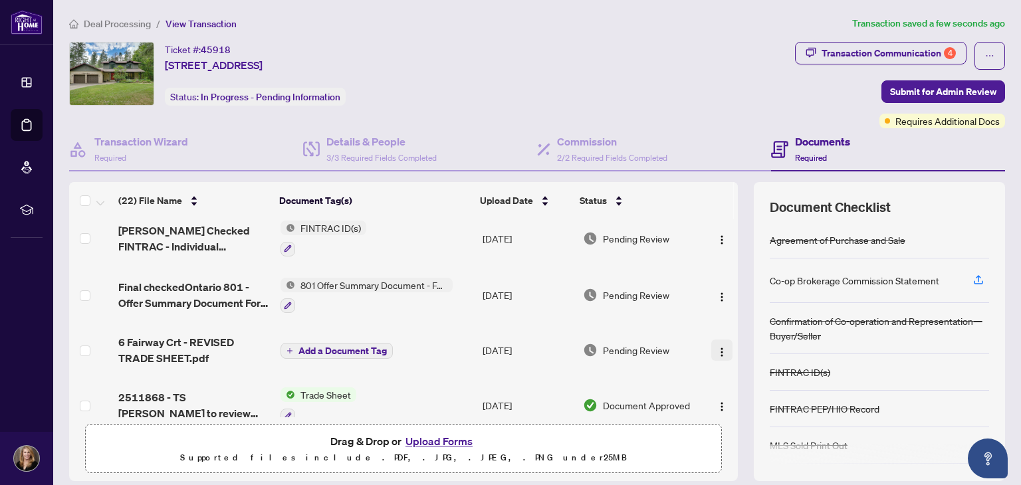
click at [493, 347] on img "button" at bounding box center [722, 352] width 11 height 11
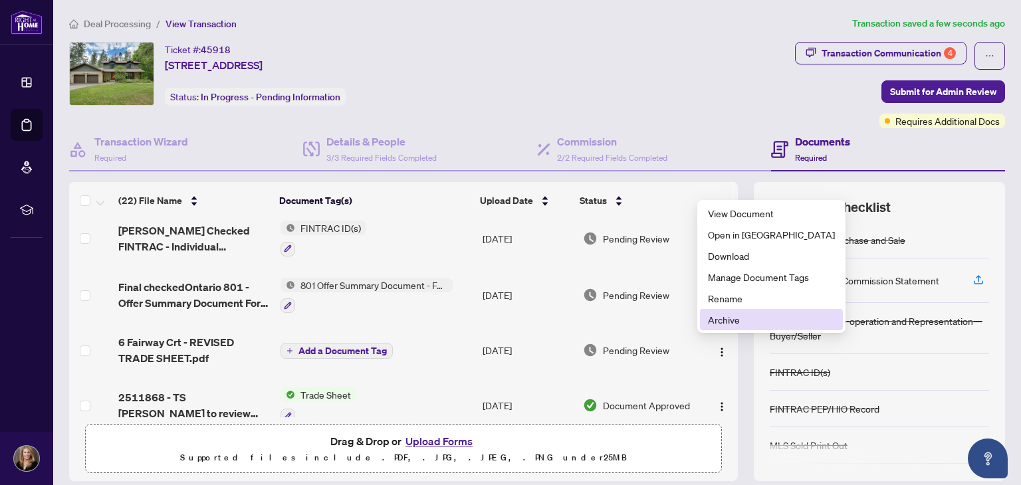
click at [493, 318] on span "Archive" at bounding box center [771, 320] width 127 height 15
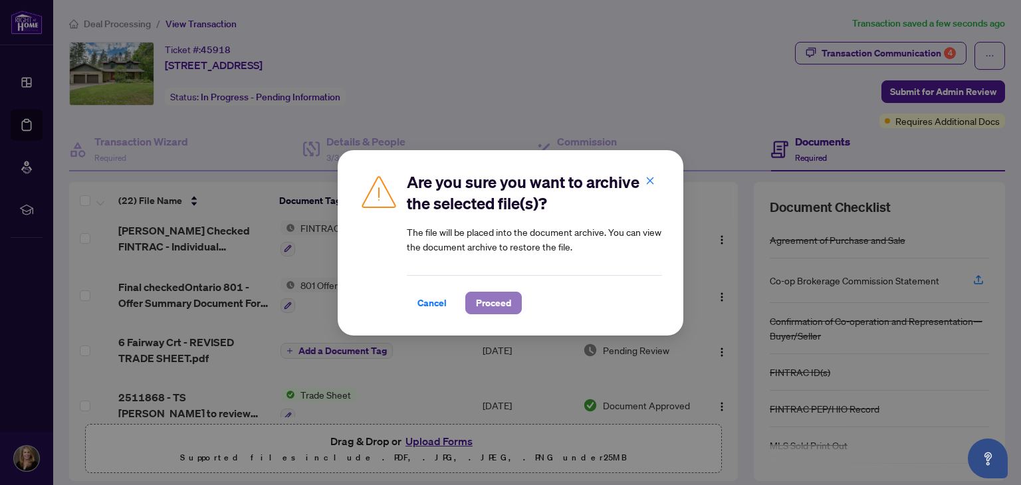
click at [487, 300] on span "Proceed" at bounding box center [493, 303] width 35 height 21
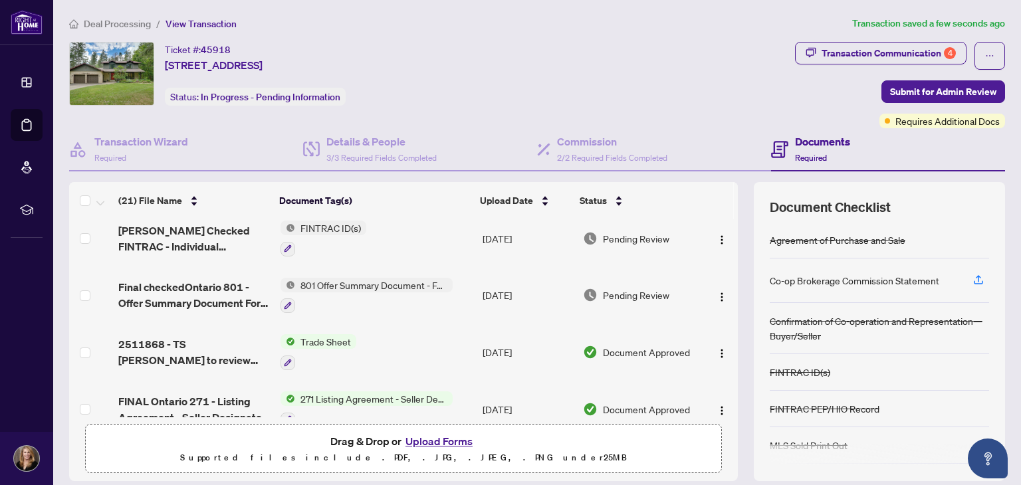
click at [431, 436] on button "Upload Forms" at bounding box center [439, 441] width 75 height 17
click at [438, 436] on button "Upload Forms" at bounding box center [439, 441] width 75 height 17
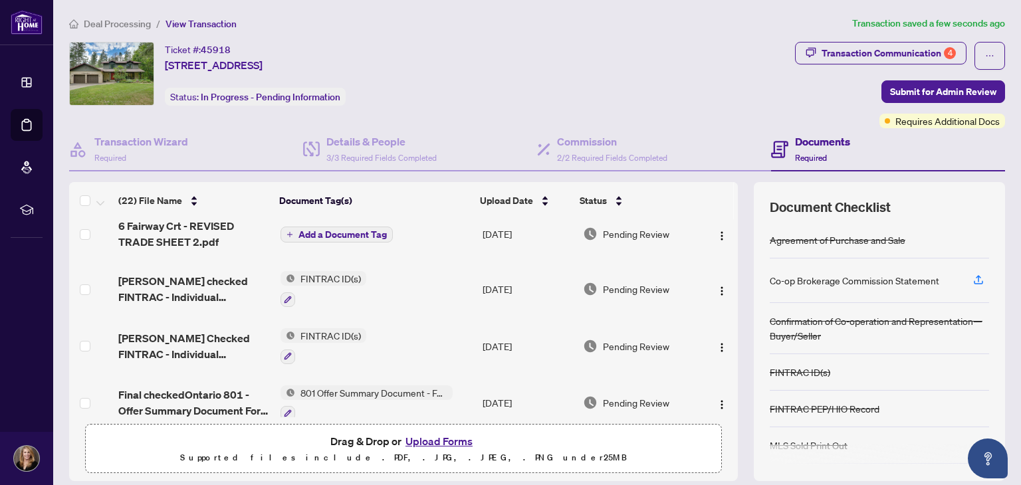
scroll to position [0, 0]
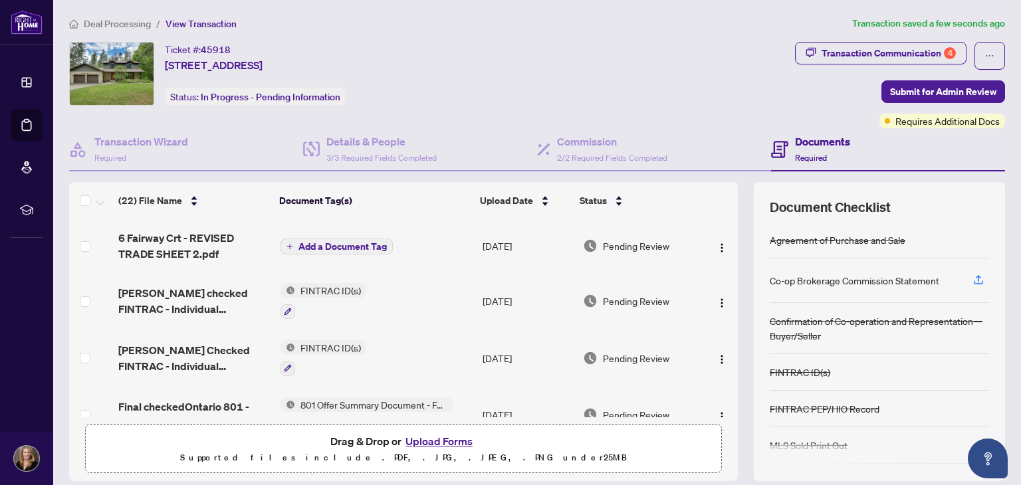
click at [287, 244] on icon "plus" at bounding box center [290, 246] width 7 height 7
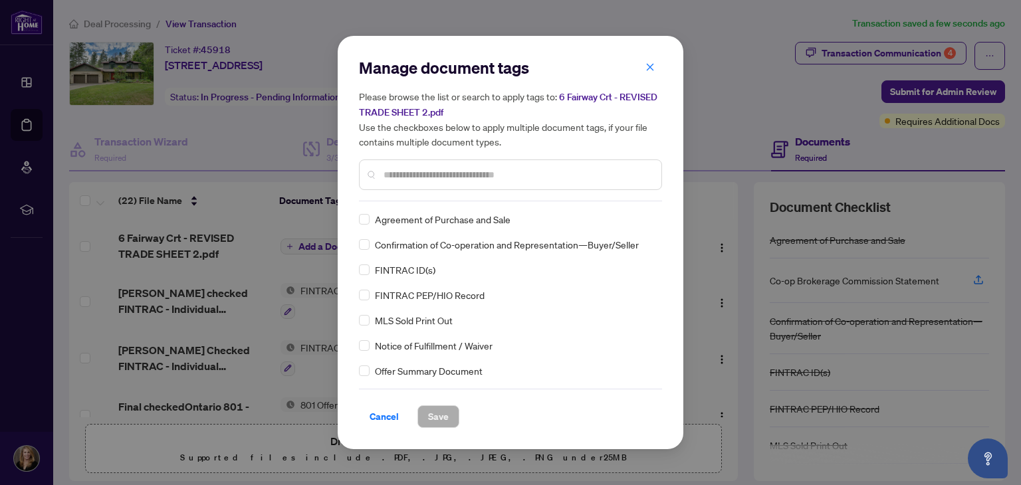
click at [395, 178] on input "text" at bounding box center [517, 175] width 267 height 15
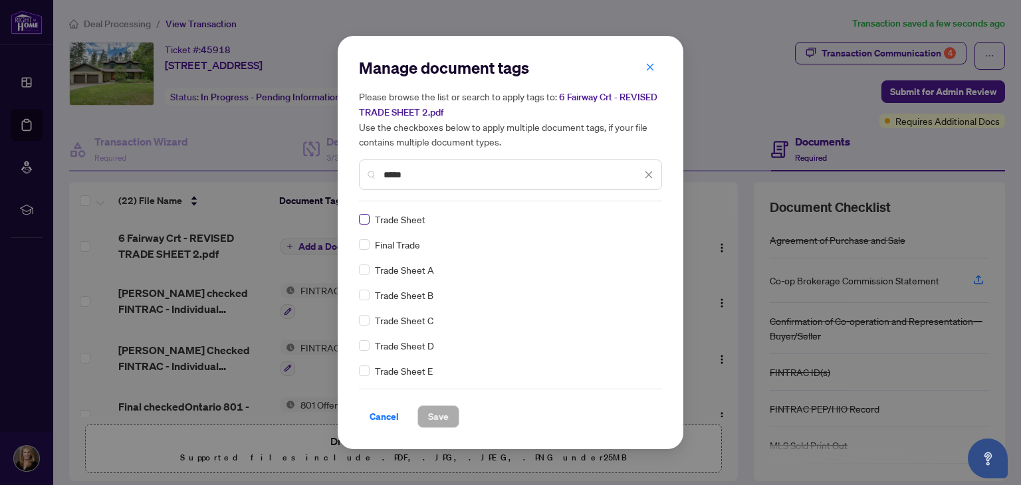
type input "*****"
click at [440, 412] on span "Save" at bounding box center [438, 416] width 21 height 21
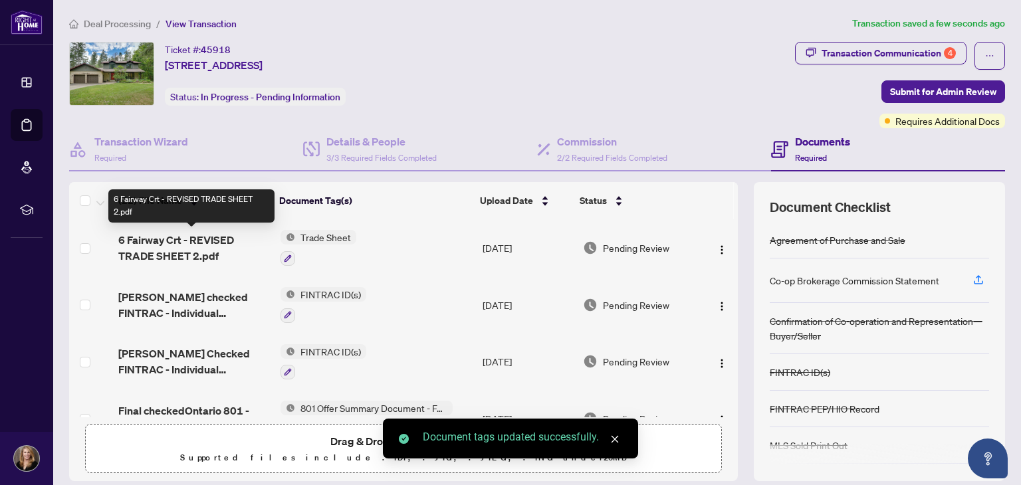
click at [187, 239] on span "6 Fairway Crt - REVISED TRADE SHEET 2.pdf" at bounding box center [193, 248] width 151 height 32
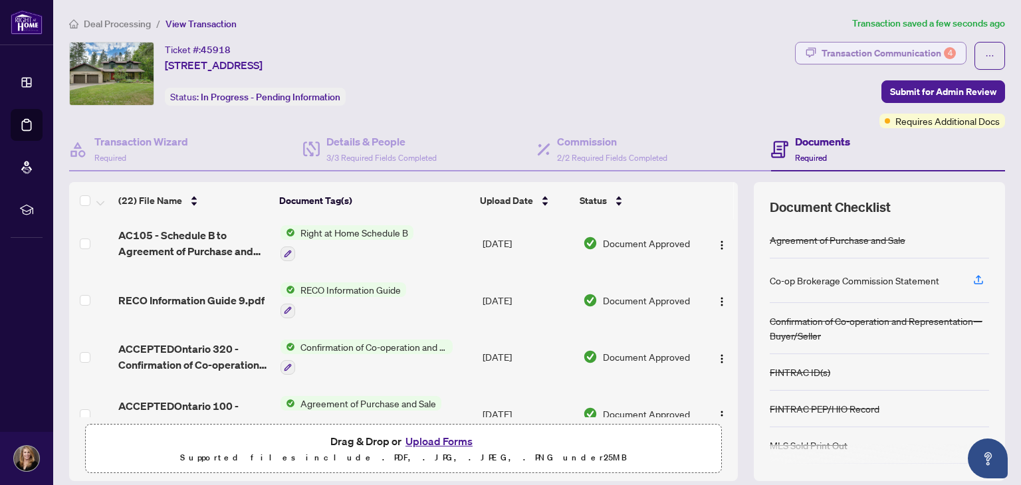
click at [493, 56] on div "Transaction Communication 4" at bounding box center [889, 53] width 134 height 21
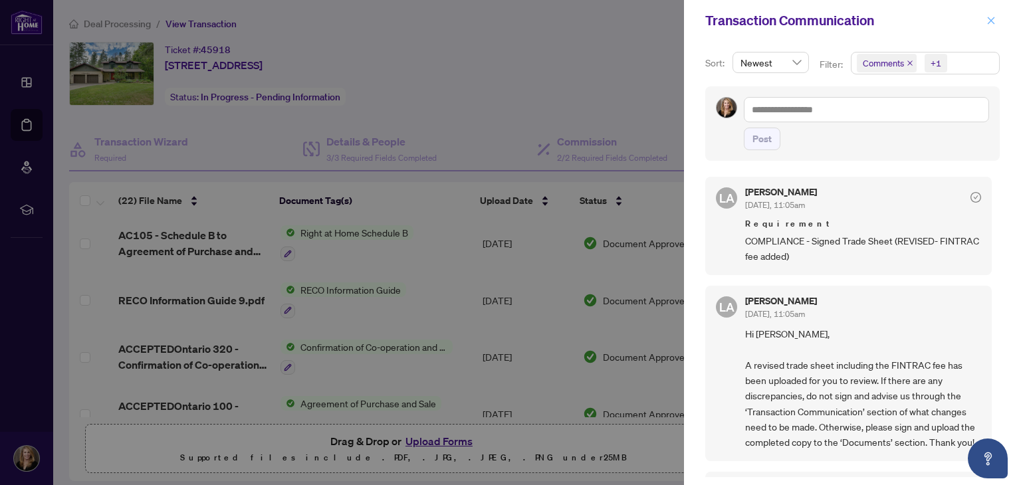
click at [493, 18] on icon "close" at bounding box center [991, 20] width 7 height 7
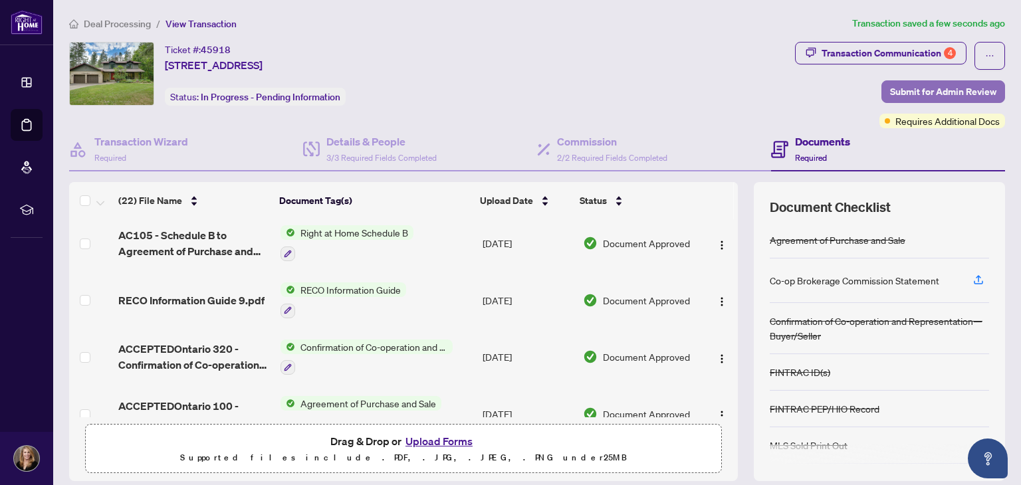
click at [493, 92] on span "Submit for Admin Review" at bounding box center [943, 91] width 106 height 21
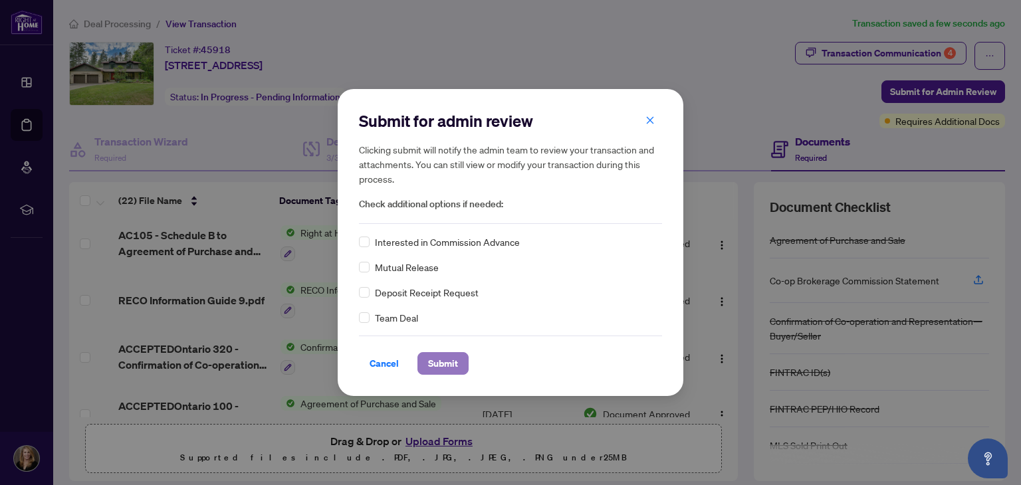
click at [435, 362] on span "Submit" at bounding box center [443, 363] width 30 height 21
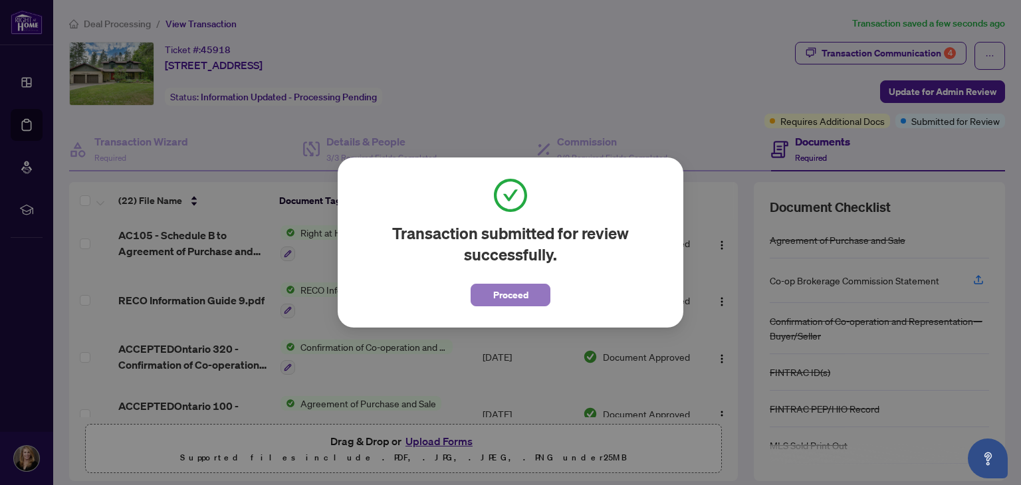
click at [493, 295] on span "Proceed" at bounding box center [510, 295] width 35 height 21
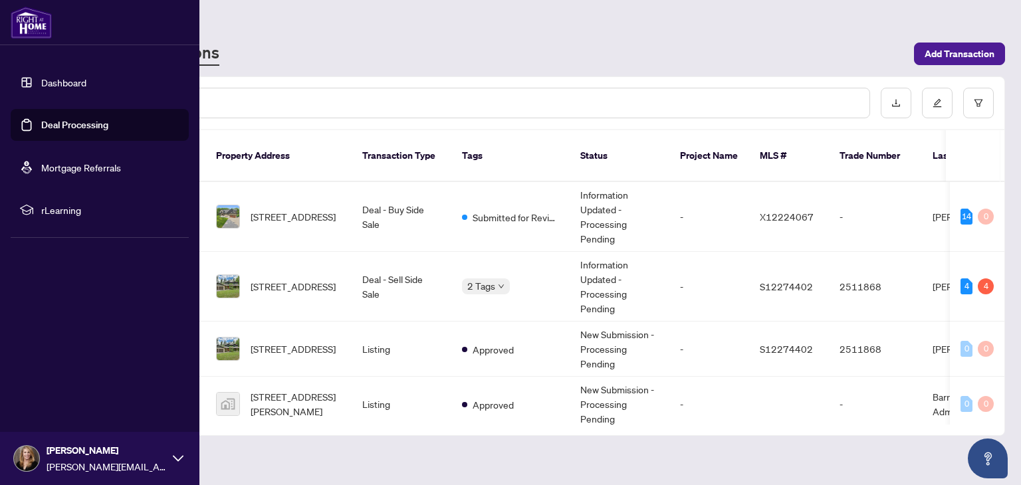
click at [183, 436] on div "[PERSON_NAME] [PERSON_NAME][EMAIL_ADDRESS][DOMAIN_NAME]" at bounding box center [99, 458] width 199 height 53
click at [57, 382] on span "Logout" at bounding box center [54, 379] width 30 height 21
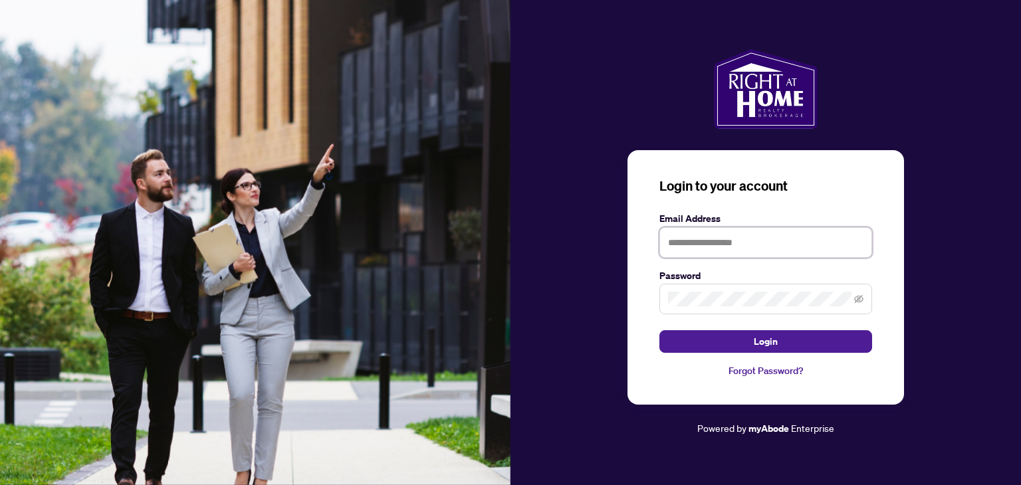
type input "**********"
